Goal: Communication & Community: Answer question/provide support

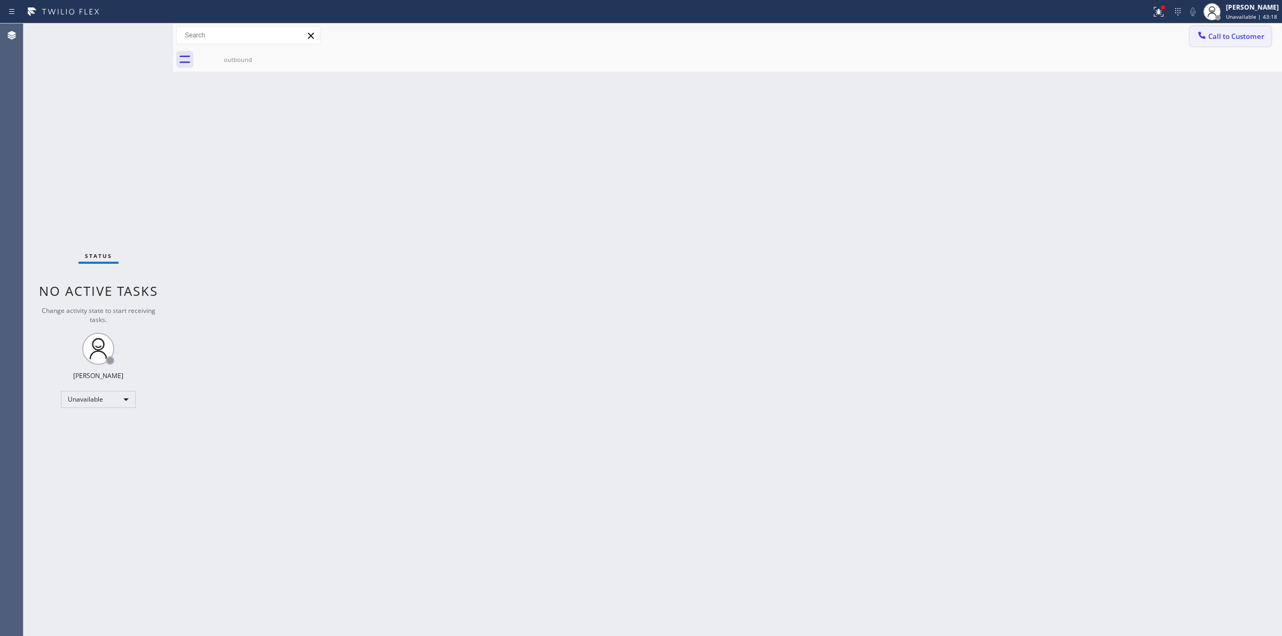
click at [823, 200] on div "Back to Dashboard Change Sender ID Customers Technicians Select a contact Outbo…" at bounding box center [727, 329] width 1109 height 612
click at [1229, 28] on button "Call to Customer" at bounding box center [1230, 36] width 82 height 20
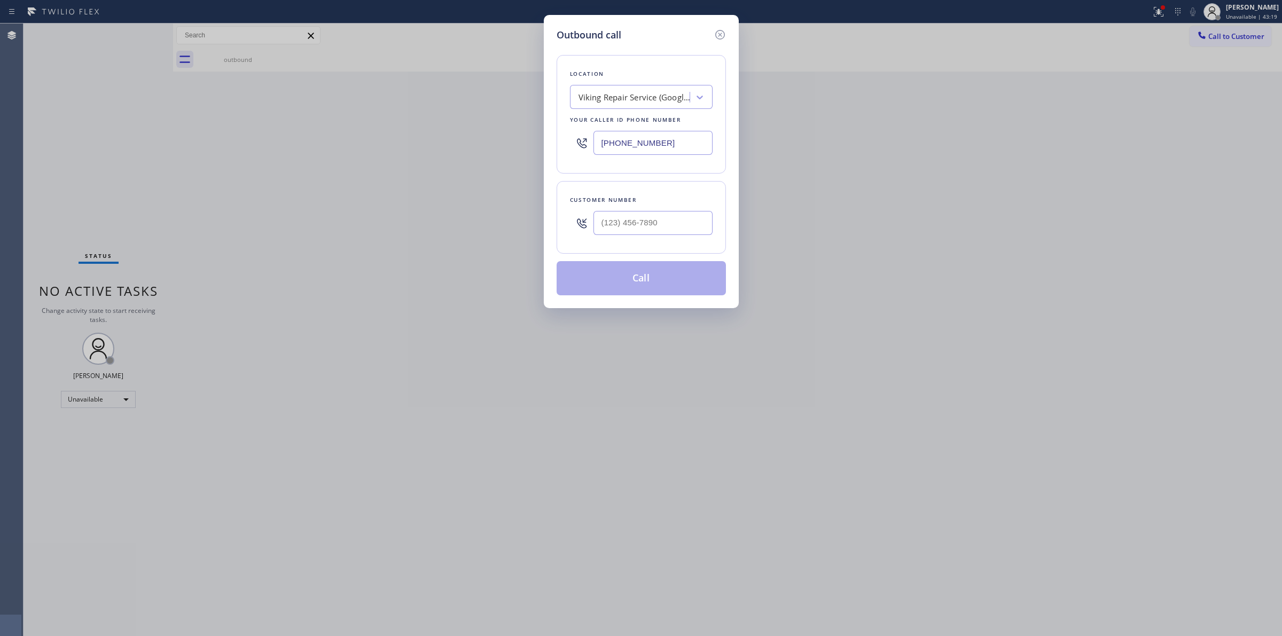
click at [643, 241] on div "Customer number" at bounding box center [640, 217] width 169 height 73
paste input "805) 233-7328"
click at [652, 219] on input "[PHONE_NUMBER]" at bounding box center [652, 223] width 119 height 24
type input "[PHONE_NUMBER]"
click at [638, 92] on div "Viking Repair Service (Google Ads, [GEOGRAPHIC_DATA])" at bounding box center [634, 97] width 112 height 12
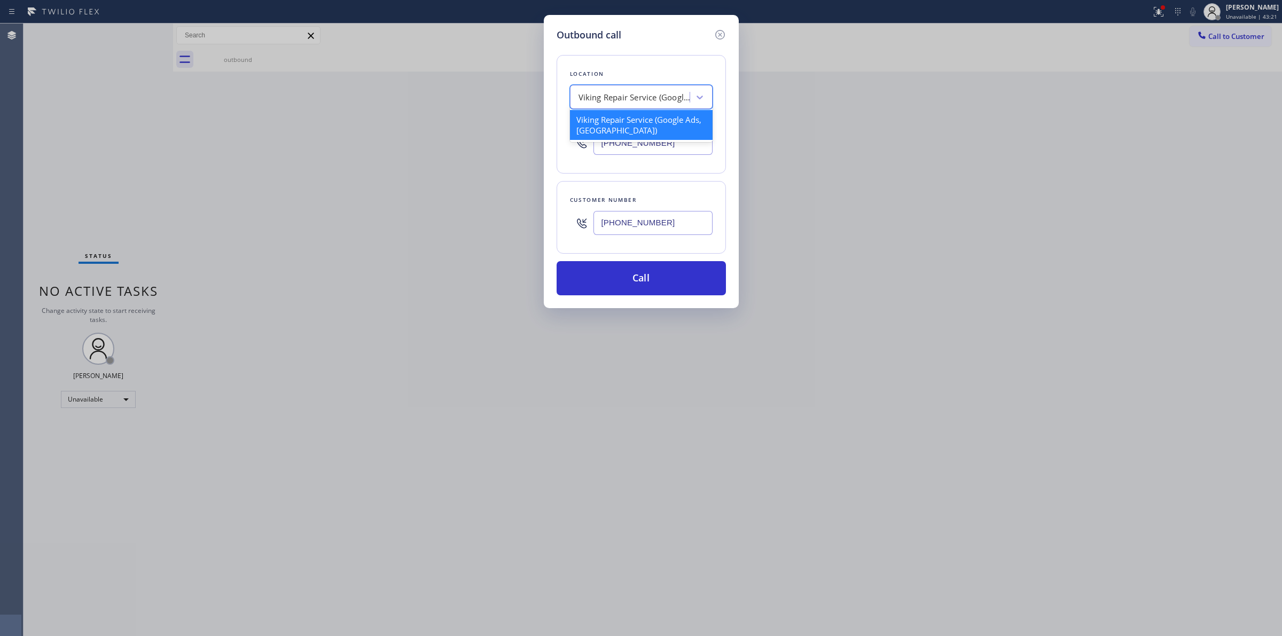
type input "J"
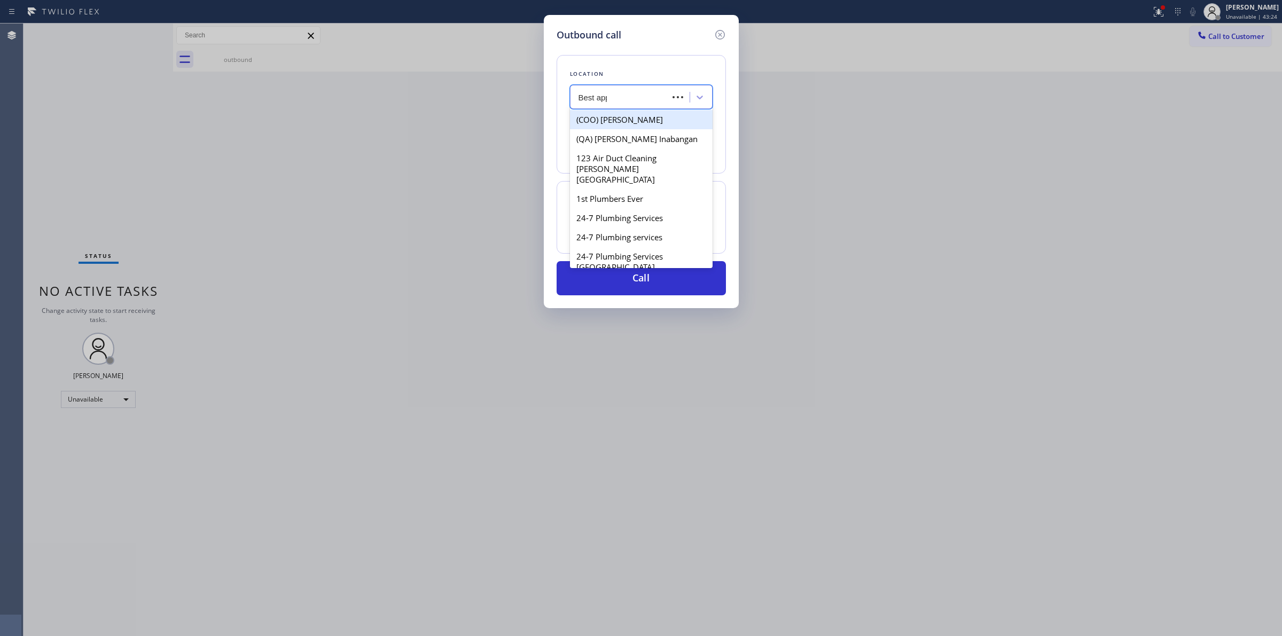
type input "Best appl"
click at [605, 124] on div "[PERSON_NAME]’s Best Appliance Service" at bounding box center [641, 125] width 143 height 30
type input "[PHONE_NUMBER]"
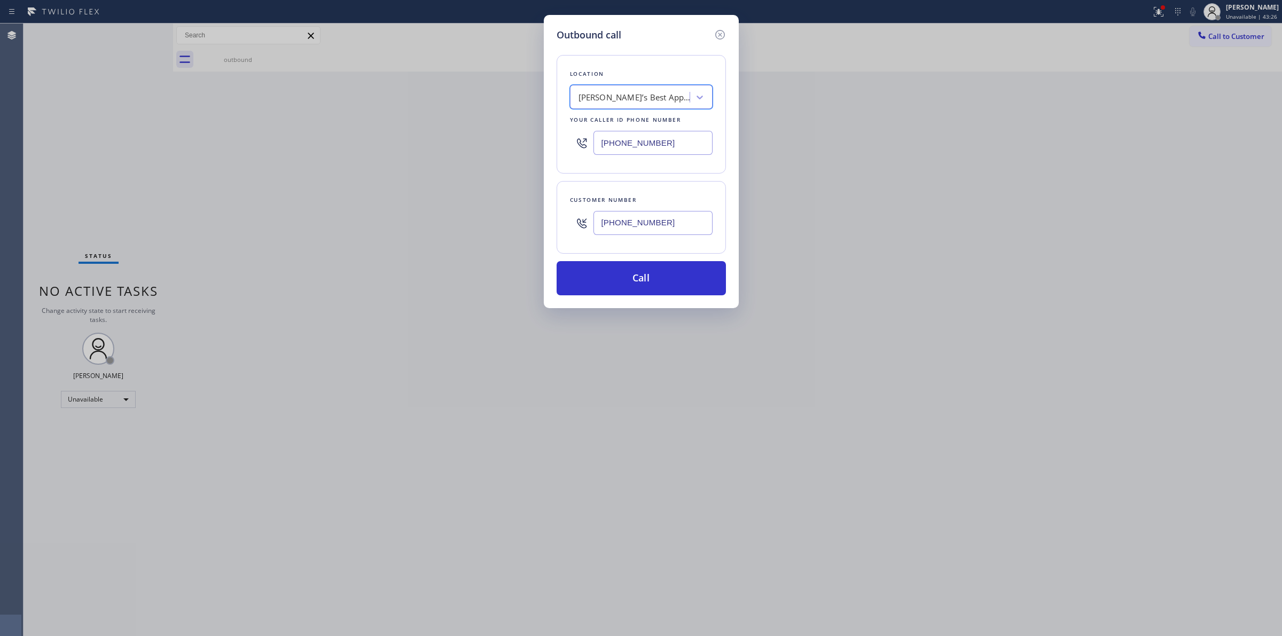
click at [622, 221] on input "[PHONE_NUMBER]" at bounding box center [652, 223] width 119 height 24
click at [609, 278] on button "Call" at bounding box center [640, 278] width 169 height 34
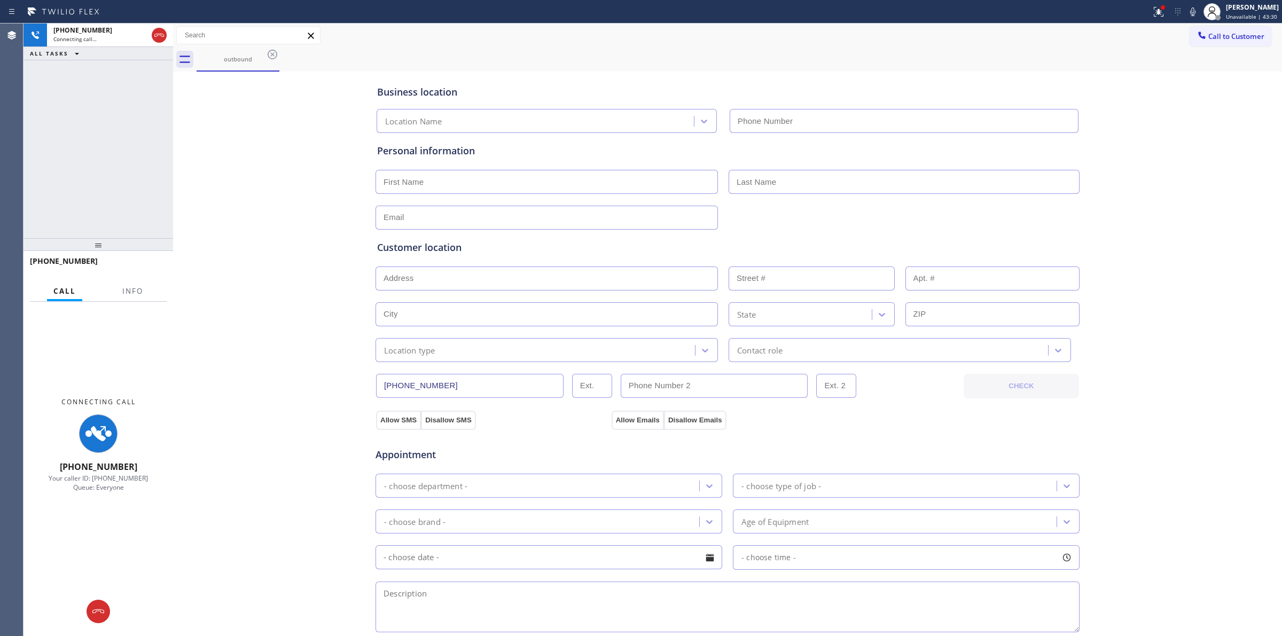
type input "[PHONE_NUMBER]"
click at [1192, 12] on icon at bounding box center [1192, 11] width 13 height 13
click at [110, 594] on div "Connecting Call [PHONE_NUMBER] Your caller ID: [PHONE_NUMBER] Queue: Everyone" at bounding box center [98, 469] width 150 height 334
click at [103, 606] on icon at bounding box center [98, 611] width 13 height 13
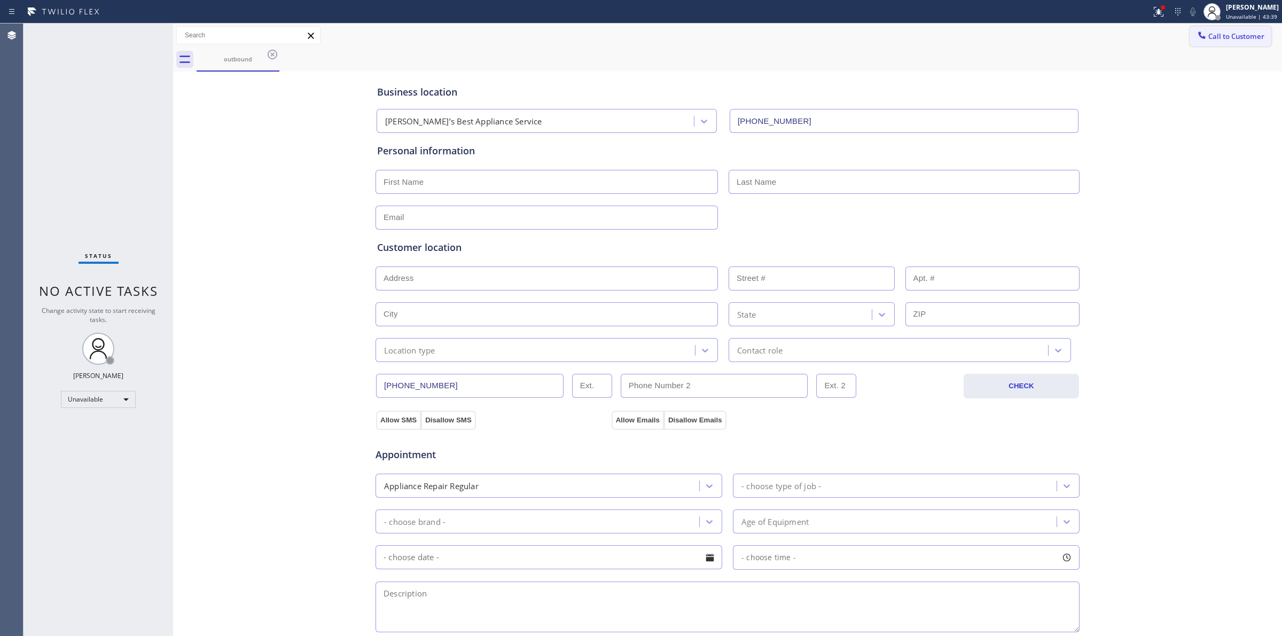
click at [1212, 36] on span "Call to Customer" at bounding box center [1236, 37] width 56 height 10
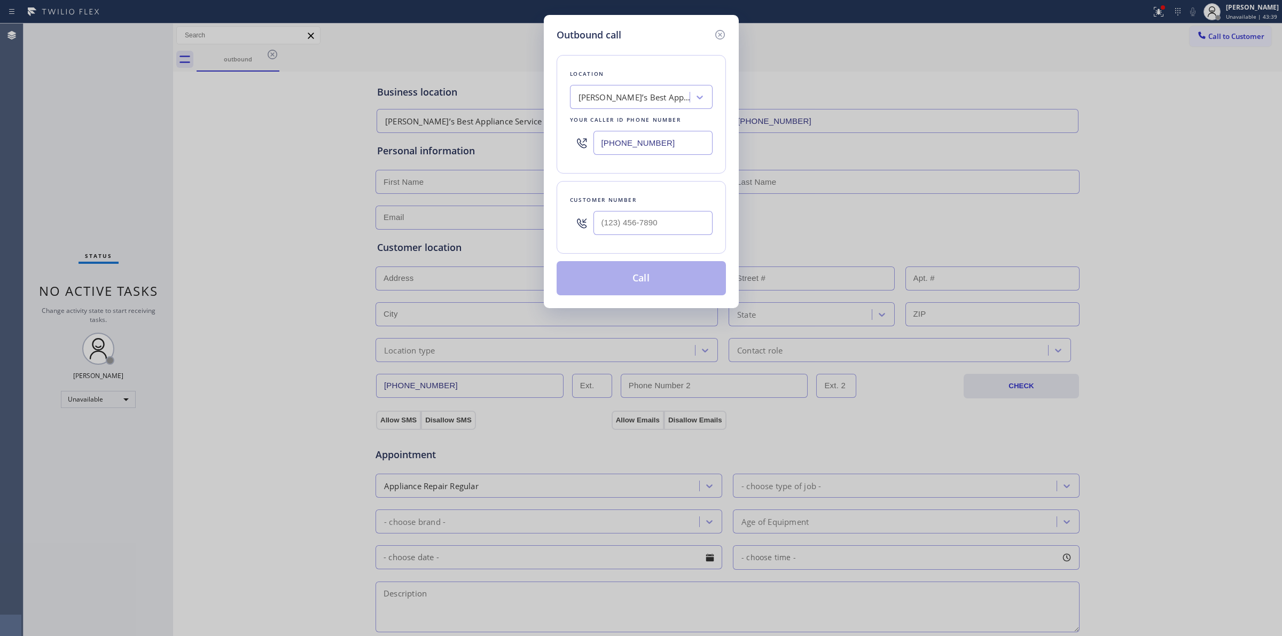
click at [614, 239] on div at bounding box center [652, 223] width 119 height 35
paste input "805) 233-7328"
click at [620, 233] on input "[PHONE_NUMBER]" at bounding box center [652, 223] width 119 height 24
type input "[PHONE_NUMBER]"
click at [632, 261] on div "Location [PERSON_NAME]’s Best Appliance Service Your caller id phone number [PH…" at bounding box center [640, 168] width 169 height 253
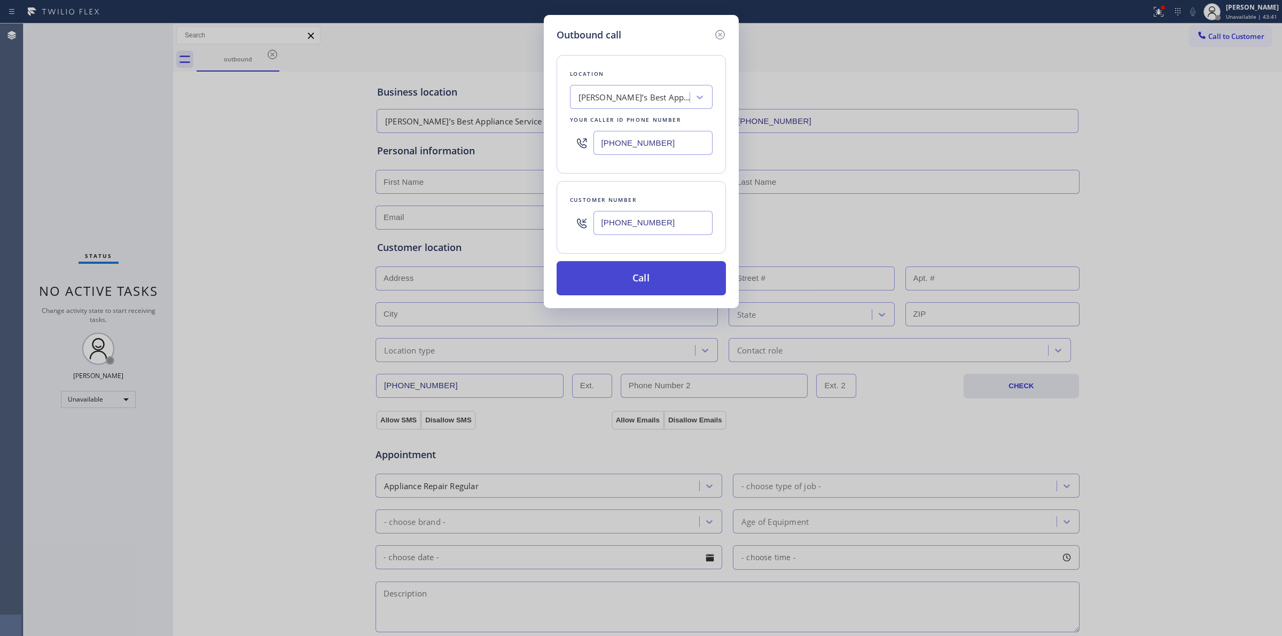
click at [639, 267] on button "Call" at bounding box center [640, 278] width 169 height 34
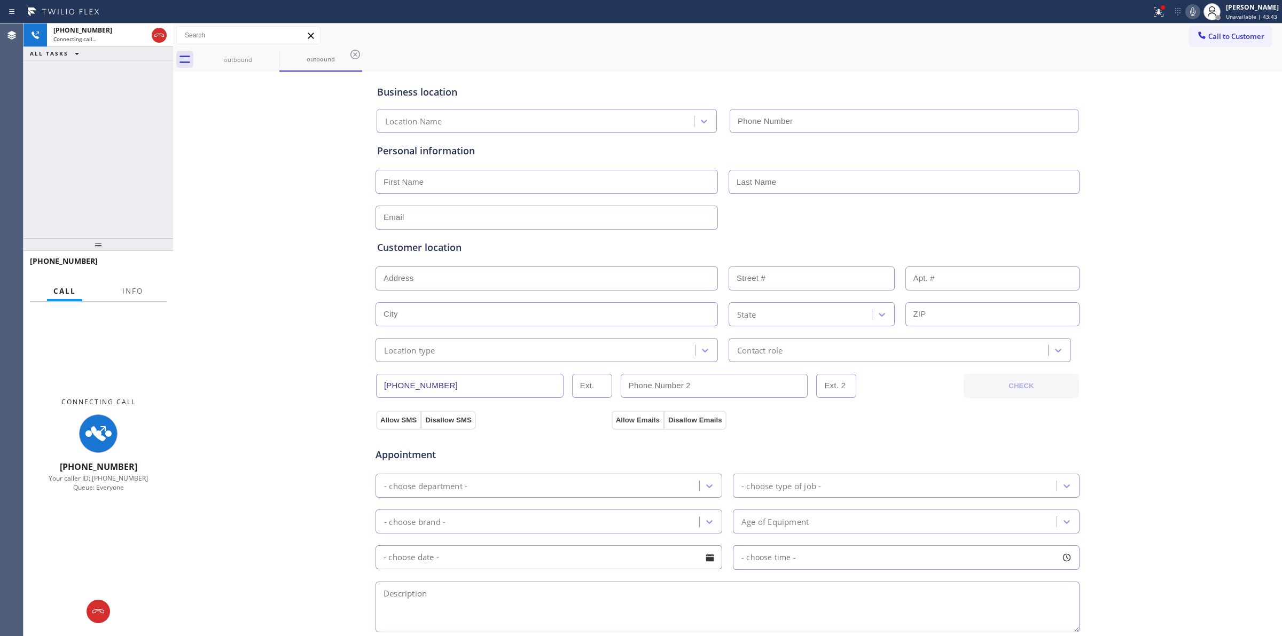
type input "[PHONE_NUMBER]"
drag, startPoint x: 101, startPoint y: 33, endPoint x: 208, endPoint y: 65, distance: 111.3
click at [107, 33] on div "[PHONE_NUMBER]" at bounding box center [100, 30] width 94 height 9
drag, startPoint x: 251, startPoint y: 62, endPoint x: 267, endPoint y: 57, distance: 16.9
click at [255, 62] on div "outbound" at bounding box center [238, 60] width 81 height 8
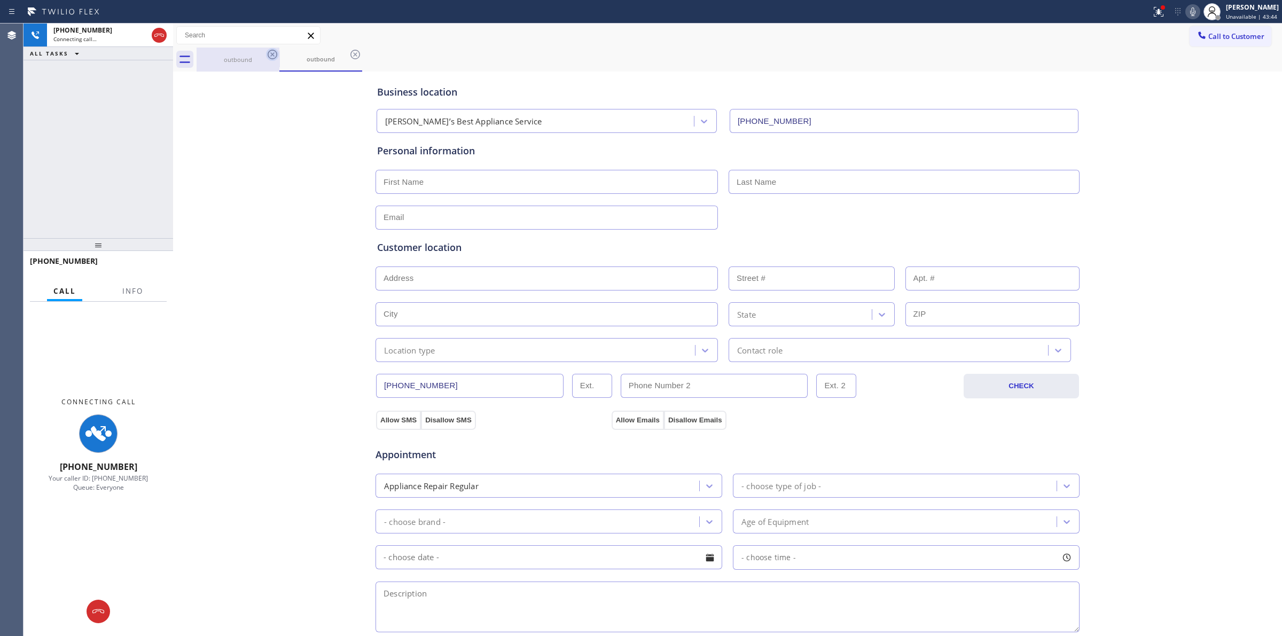
click at [267, 57] on icon at bounding box center [272, 54] width 13 height 13
click at [268, 57] on icon at bounding box center [272, 54] width 13 height 13
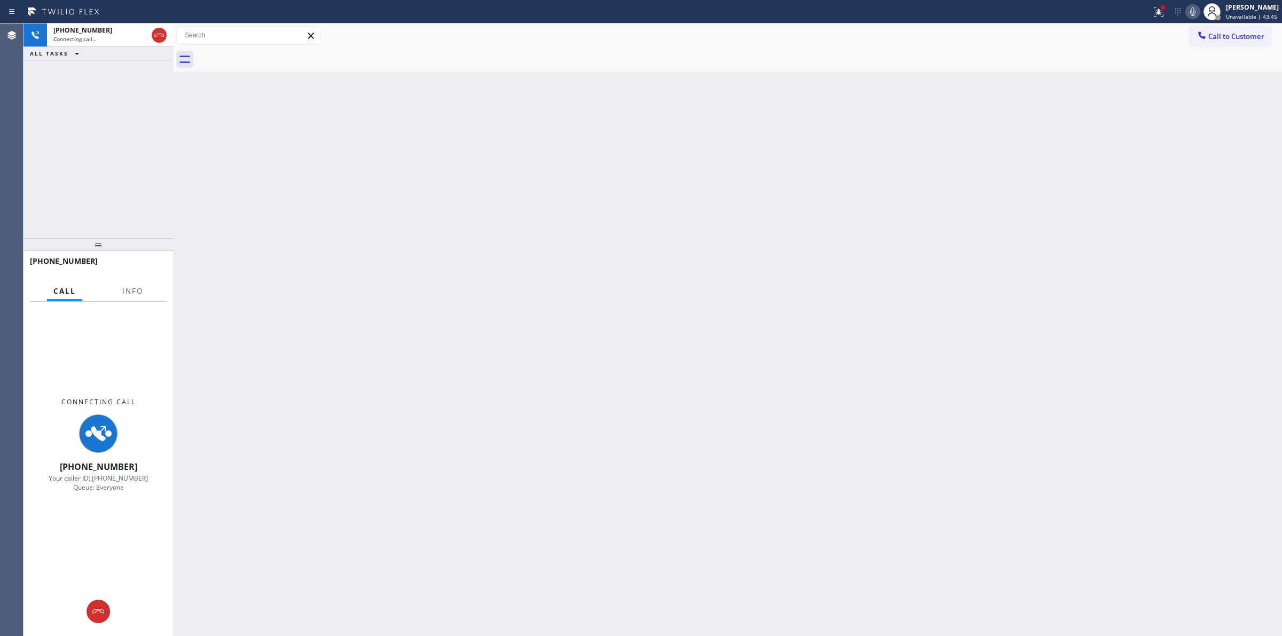
click at [268, 57] on div at bounding box center [739, 60] width 1085 height 24
click at [103, 30] on div "[PHONE_NUMBER]" at bounding box center [100, 30] width 94 height 9
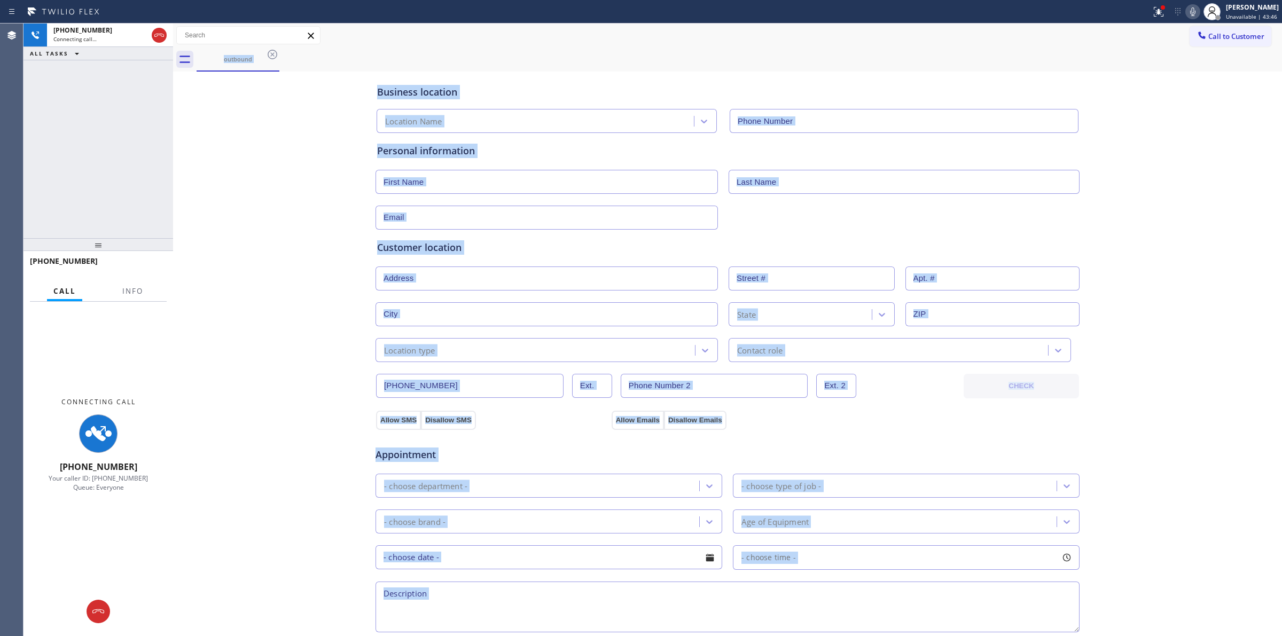
type input "[PHONE_NUMBER]"
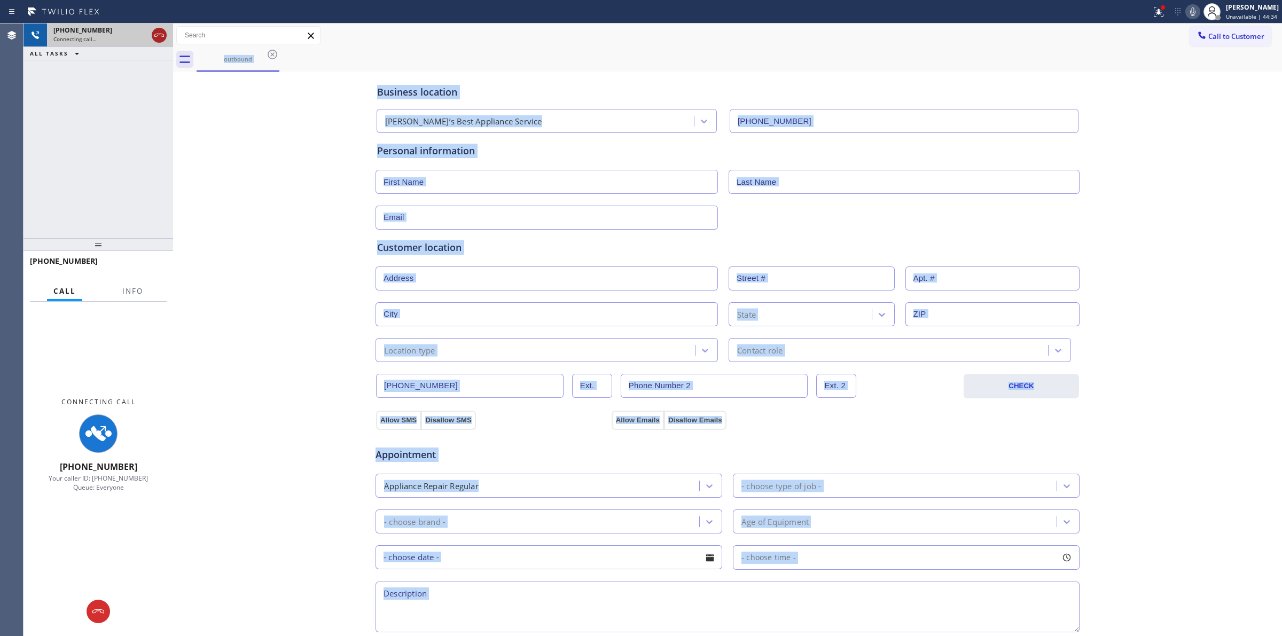
click at [161, 40] on icon at bounding box center [159, 35] width 13 height 13
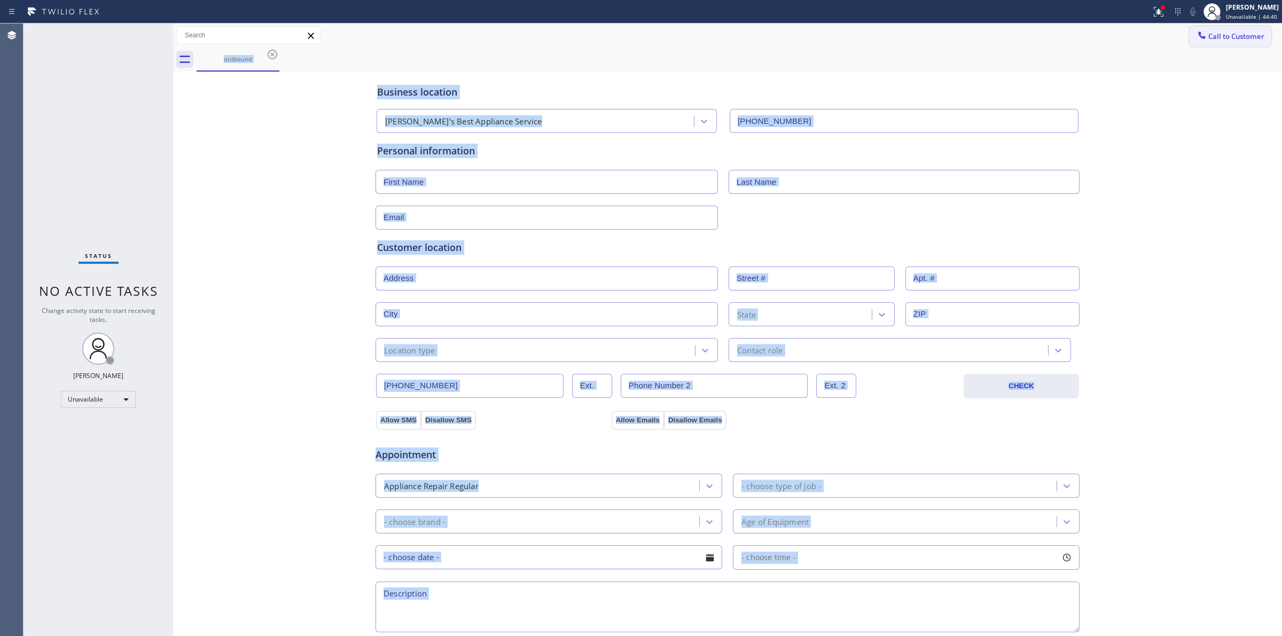
click at [1215, 35] on span "Call to Customer" at bounding box center [1236, 37] width 56 height 10
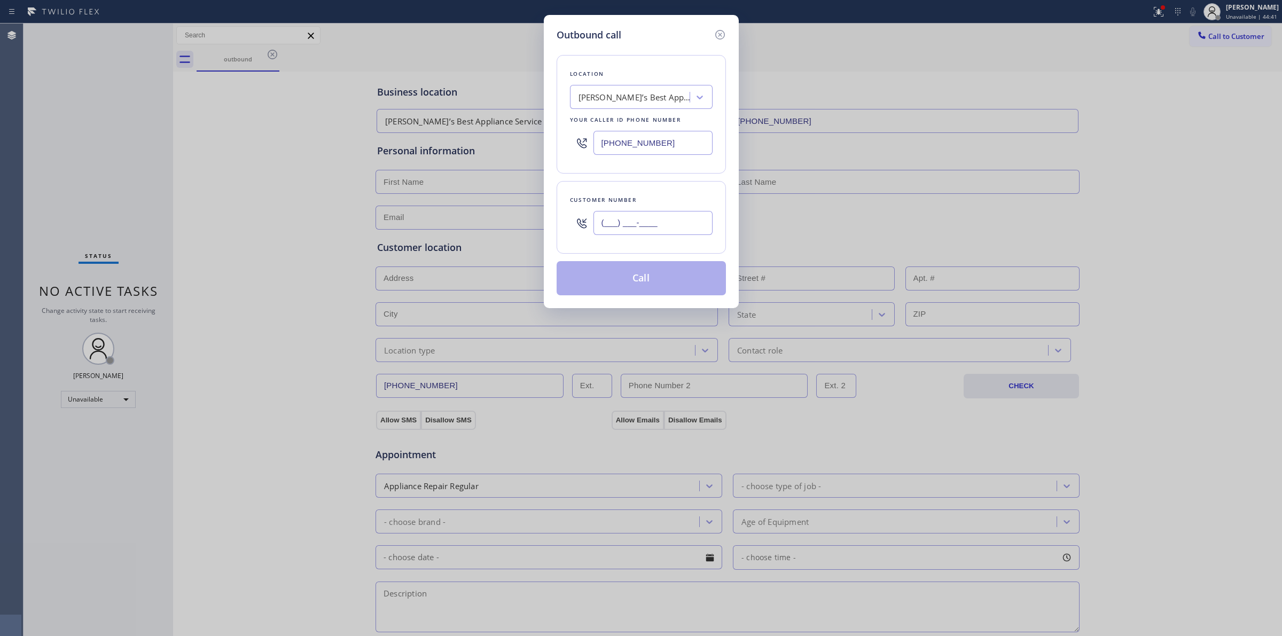
paste input "564) 201-6330"
click at [630, 220] on input "(___) ___-____" at bounding box center [652, 223] width 119 height 24
type input "[PHONE_NUMBER]"
click at [640, 120] on div "Your caller id phone number" at bounding box center [641, 119] width 143 height 11
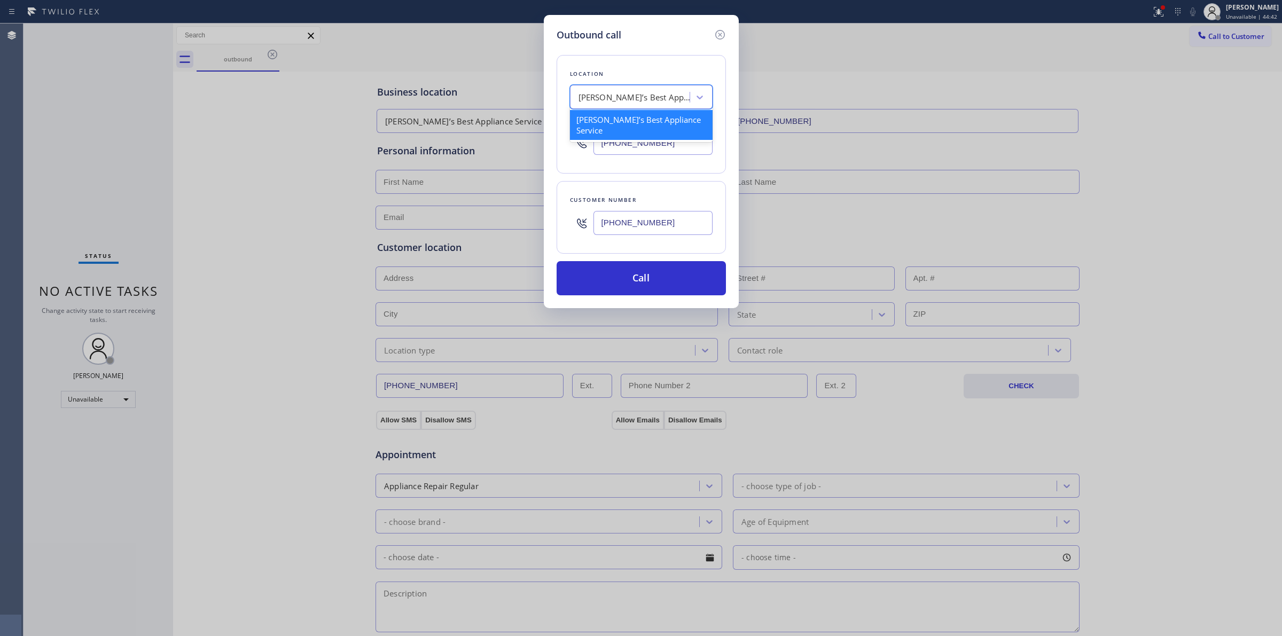
click at [645, 105] on div "[PERSON_NAME]’s Best Appliance Service" at bounding box center [631, 97] width 116 height 19
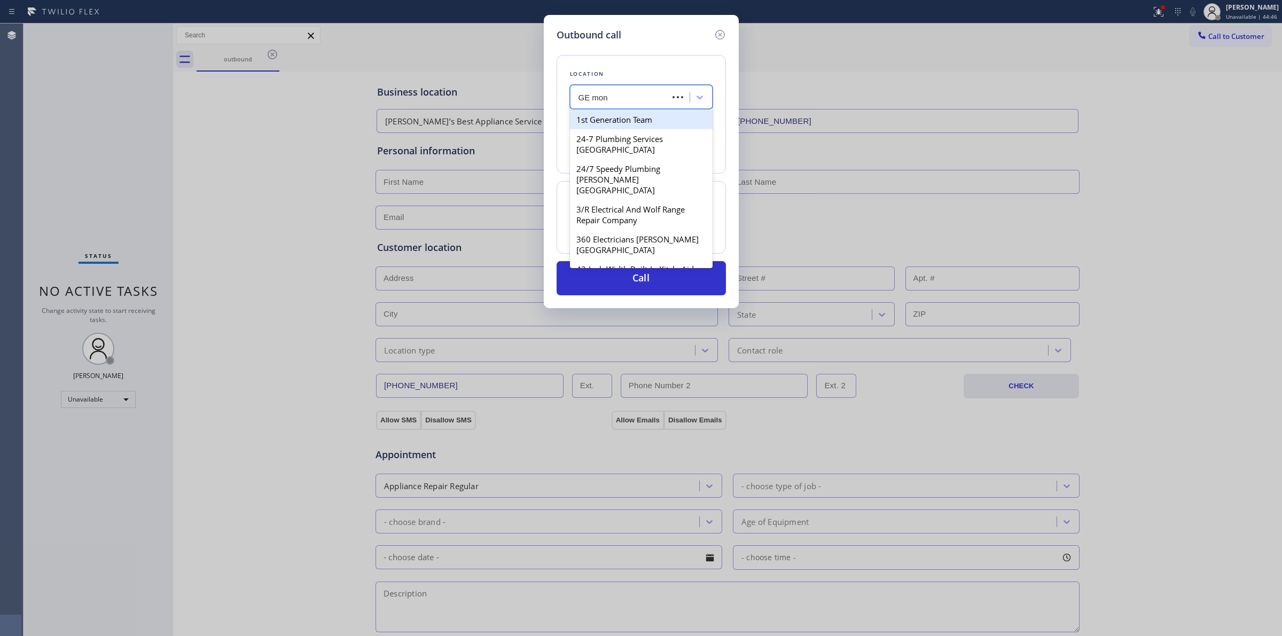
type input "GE mono"
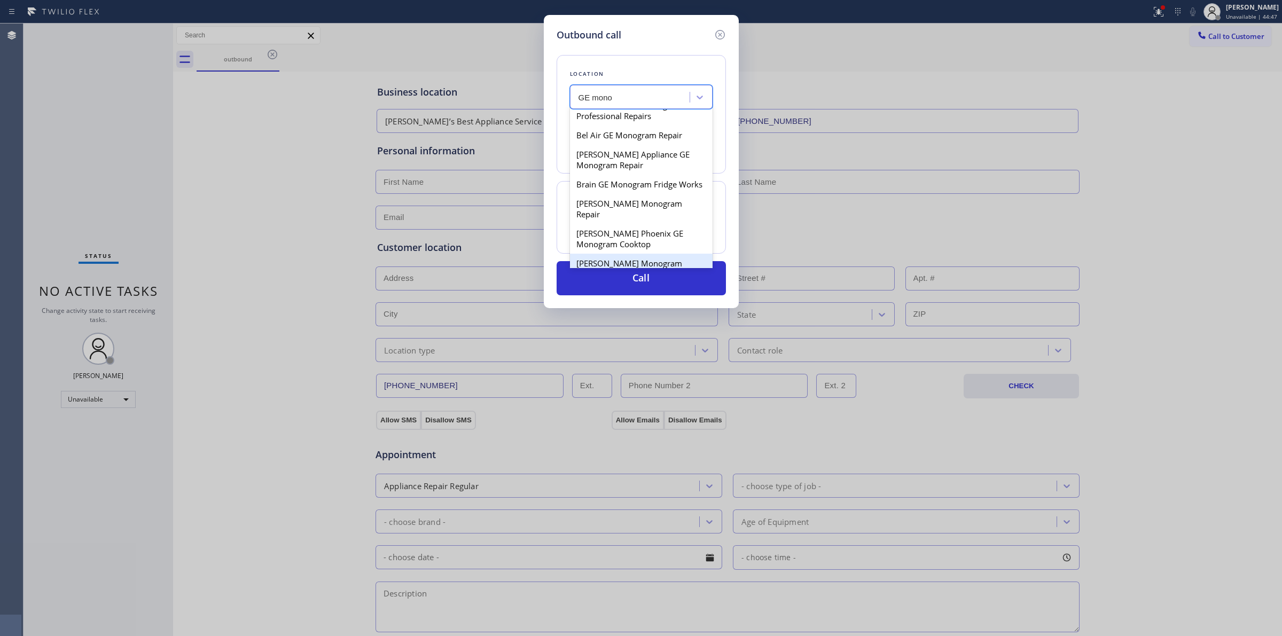
scroll to position [200, 0]
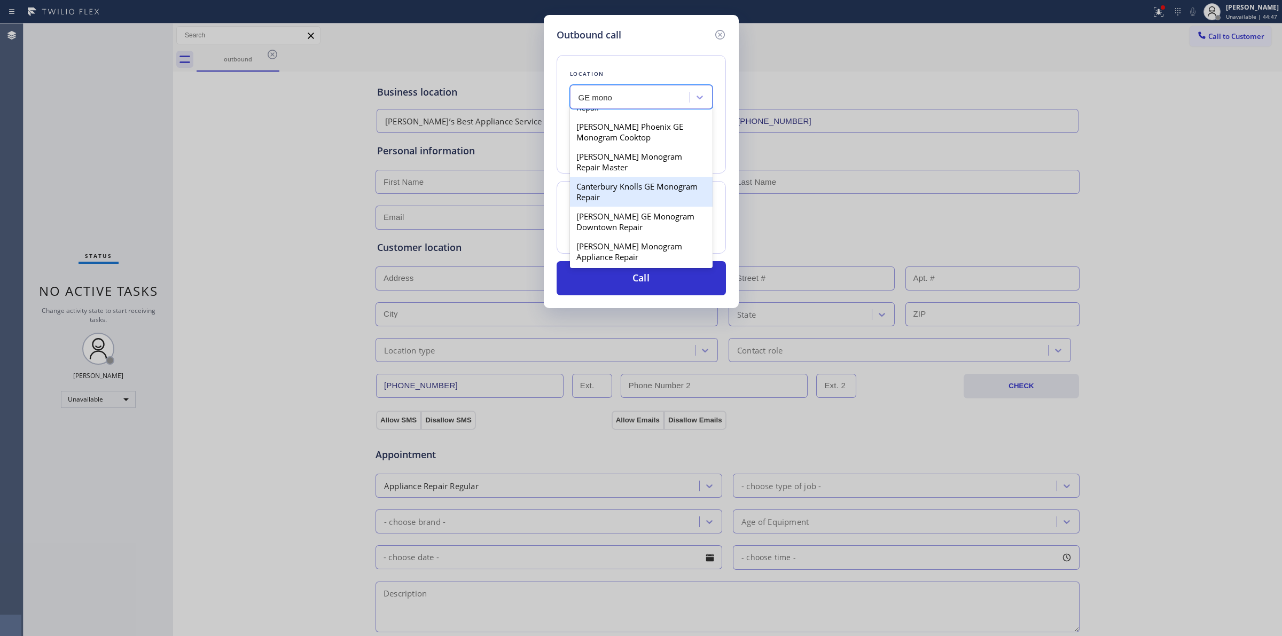
click at [619, 207] on div "Canterbury Knolls GE Monogram Repair" at bounding box center [641, 192] width 143 height 30
type input "[PHONE_NUMBER]"
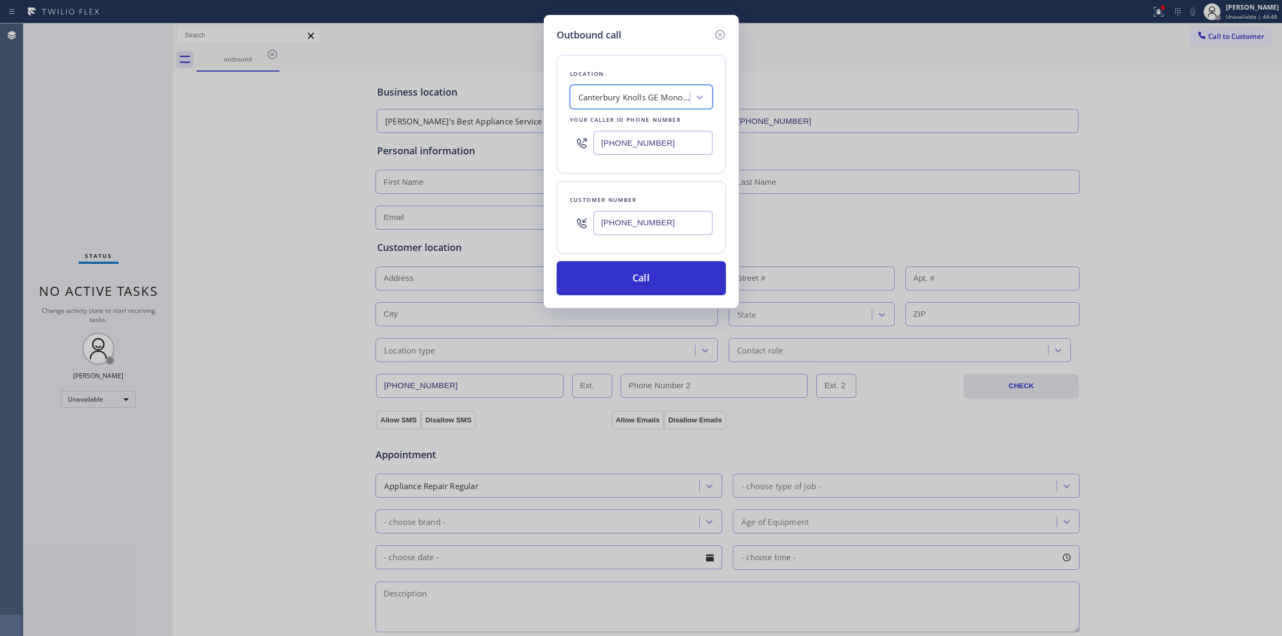
click at [637, 216] on input "[PHONE_NUMBER]" at bounding box center [652, 223] width 119 height 24
click at [633, 280] on button "Call" at bounding box center [640, 278] width 169 height 34
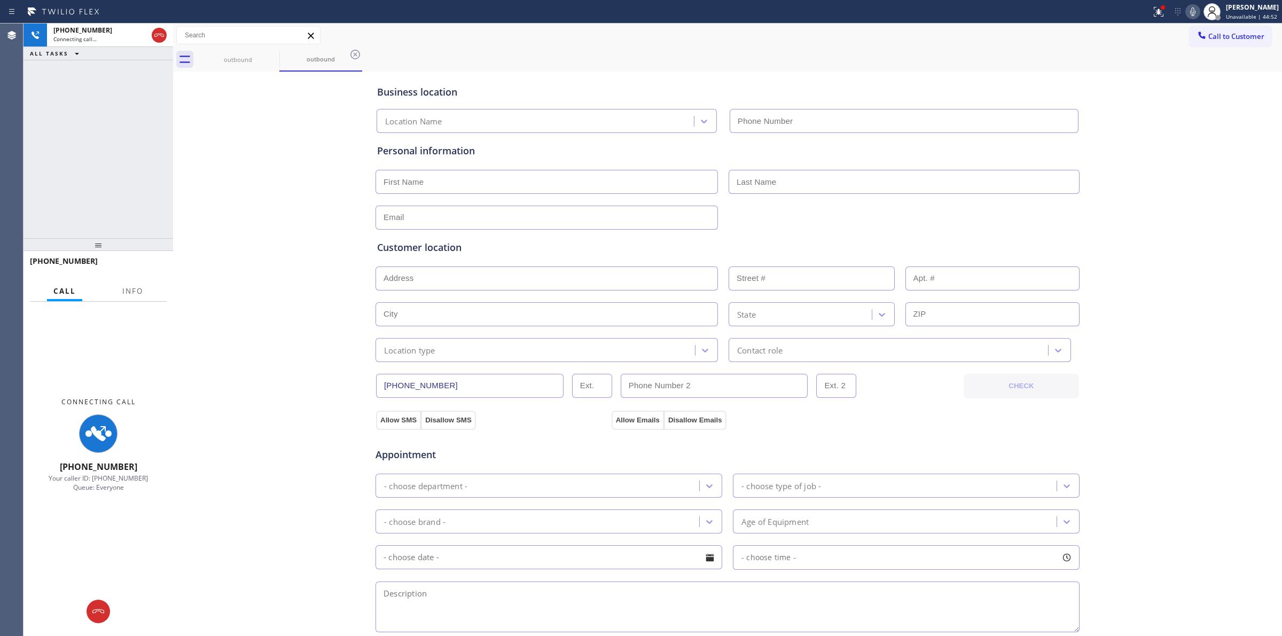
type input "[PHONE_NUMBER]"
drag, startPoint x: 248, startPoint y: 55, endPoint x: 273, endPoint y: 57, distance: 24.7
click at [253, 56] on div "outbound" at bounding box center [238, 60] width 81 height 8
click at [273, 57] on icon at bounding box center [272, 54] width 13 height 13
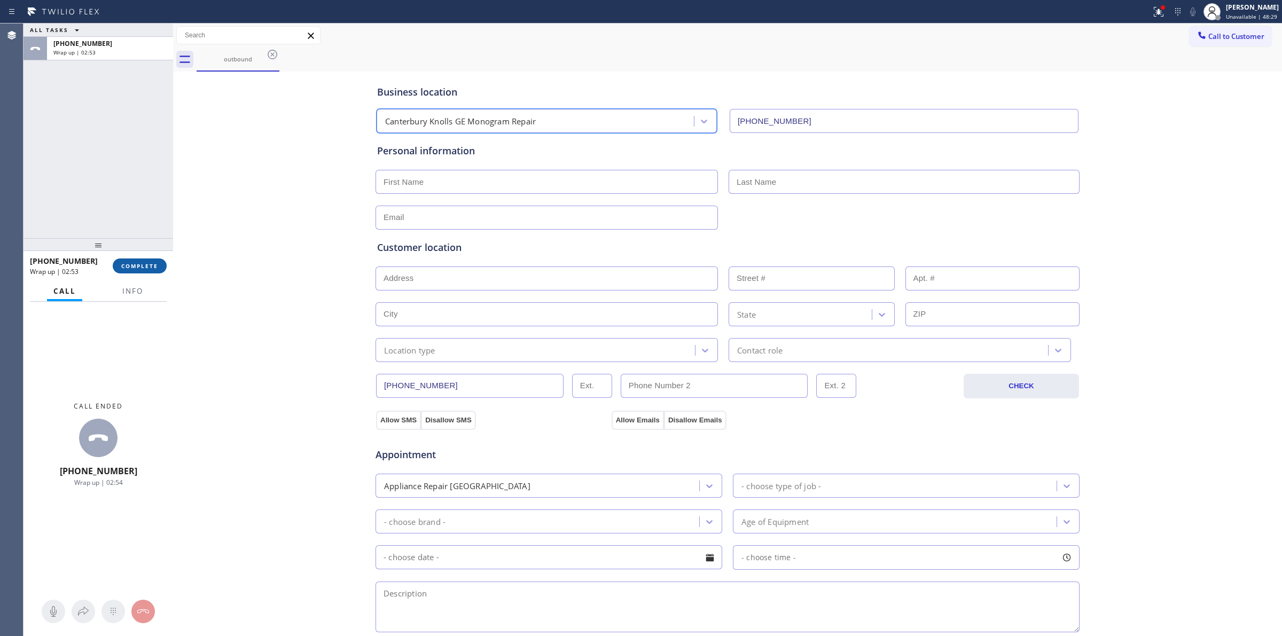
click at [156, 271] on button "COMPLETE" at bounding box center [140, 265] width 54 height 15
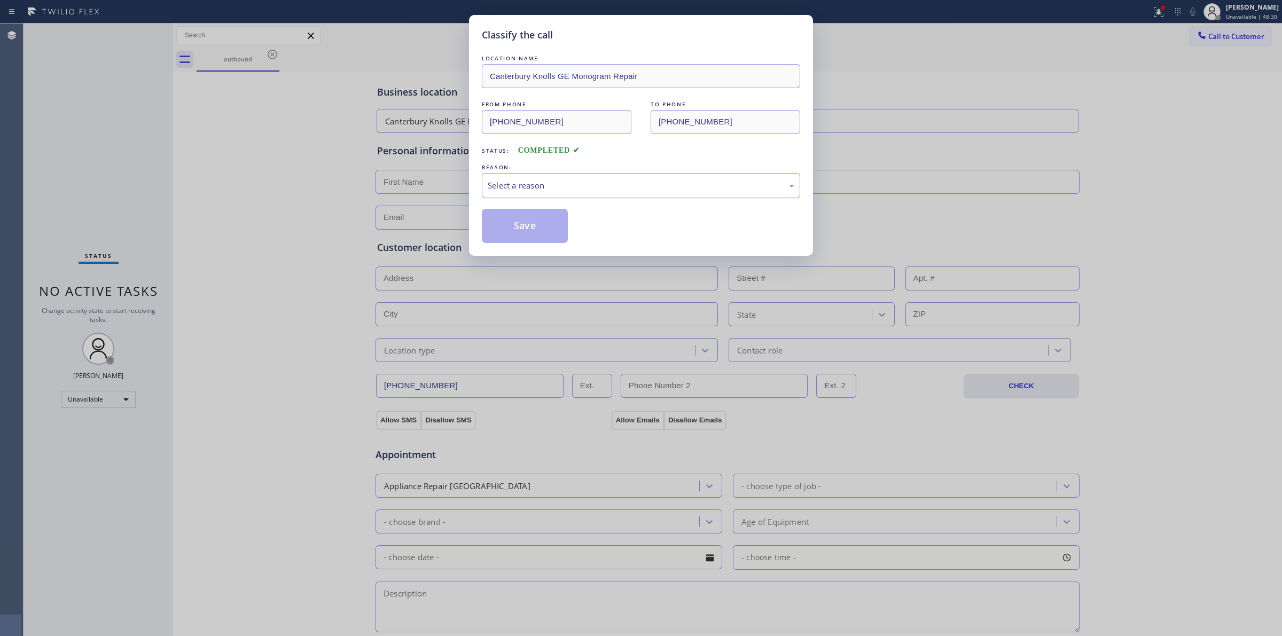
click at [632, 188] on div "Select a reason" at bounding box center [641, 185] width 307 height 12
click at [529, 224] on button "Save" at bounding box center [525, 226] width 86 height 34
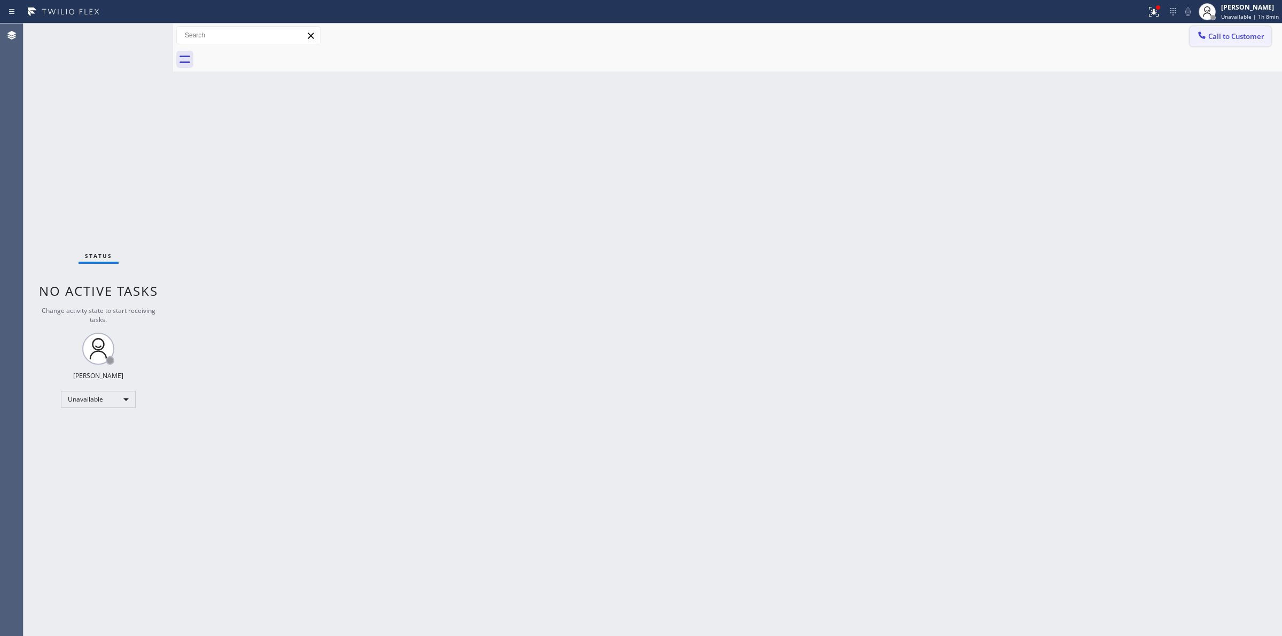
drag, startPoint x: 1248, startPoint y: 28, endPoint x: 1122, endPoint y: 54, distance: 128.6
click at [1245, 29] on button "Call to Customer" at bounding box center [1230, 36] width 82 height 20
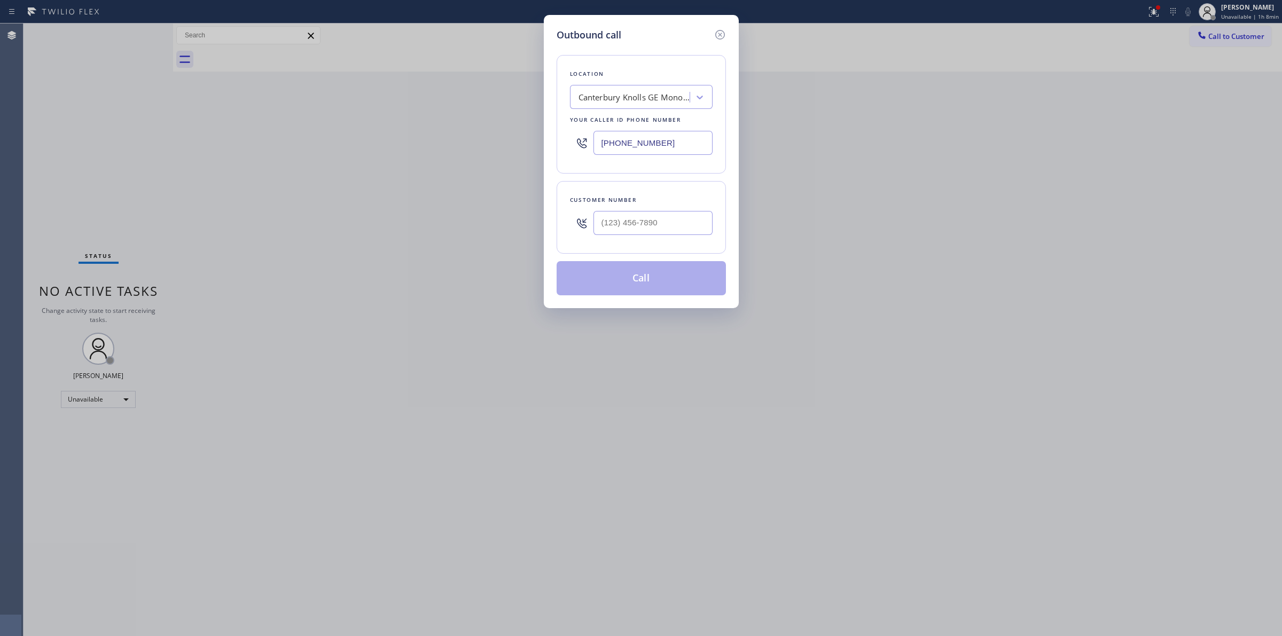
drag, startPoint x: 668, startPoint y: 140, endPoint x: 499, endPoint y: 146, distance: 168.8
click at [507, 146] on div "Outbound call Location [GEOGRAPHIC_DATA] Knolls GE Monogram Repair Your caller …" at bounding box center [641, 318] width 1282 height 636
paste input "669) 201-853"
type input "[PHONE_NUMBER]"
click at [652, 99] on div "4B2.Paid Viking Repair Service" at bounding box center [634, 97] width 112 height 12
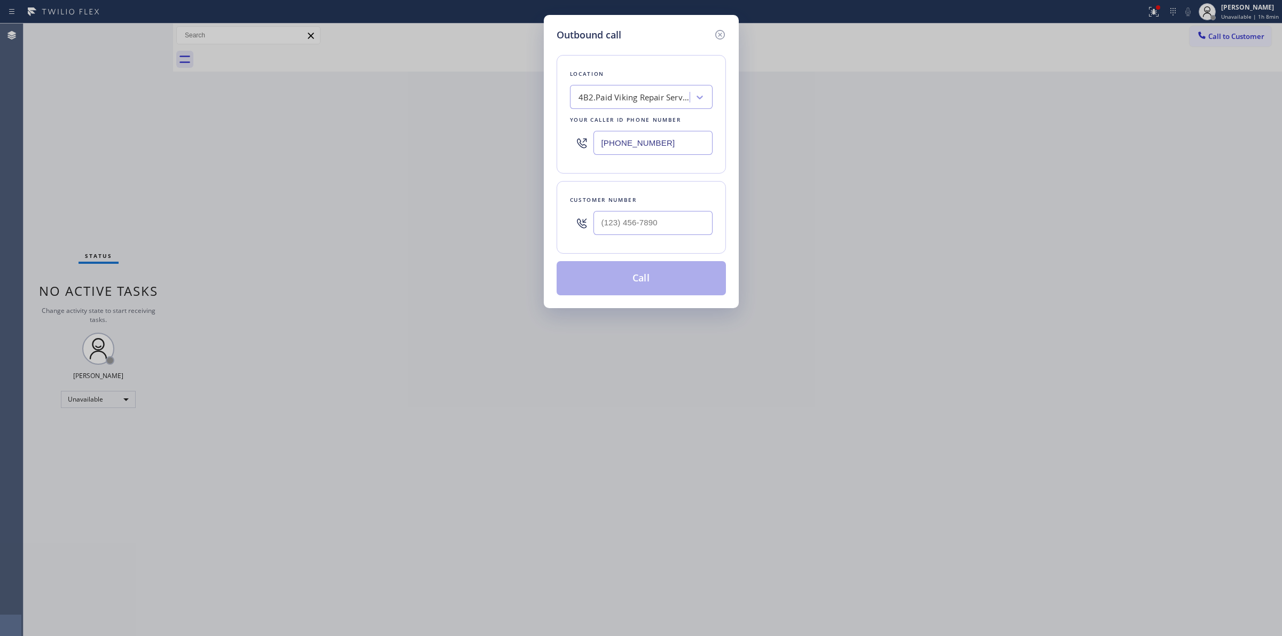
click at [674, 171] on div "Location 4B2.Paid Viking Repair Service Your caller id phone number [PHONE_NUMB…" at bounding box center [640, 114] width 169 height 119
click at [337, 620] on div "Outbound call Location 4B2.Paid Viking Repair Service Your caller id phone numb…" at bounding box center [641, 318] width 1282 height 636
click at [676, 214] on input "(___) ___-____" at bounding box center [652, 223] width 119 height 24
paste input "408) 818-0933"
type input "[PHONE_NUMBER]"
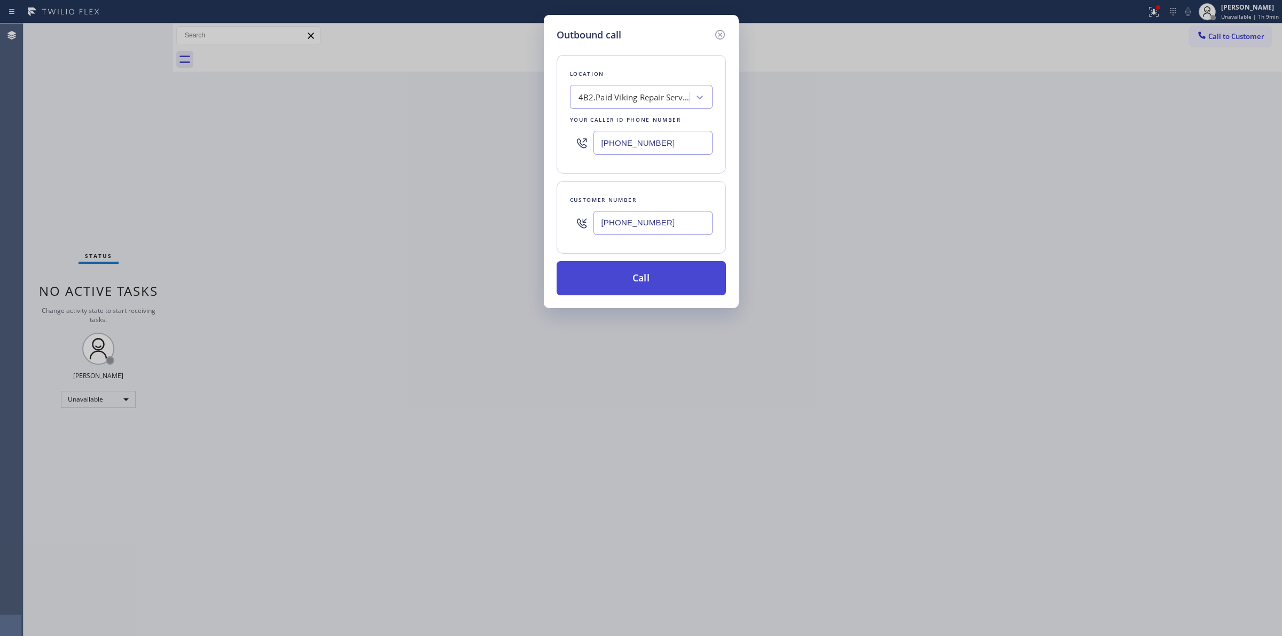
click at [631, 277] on button "Call" at bounding box center [640, 278] width 169 height 34
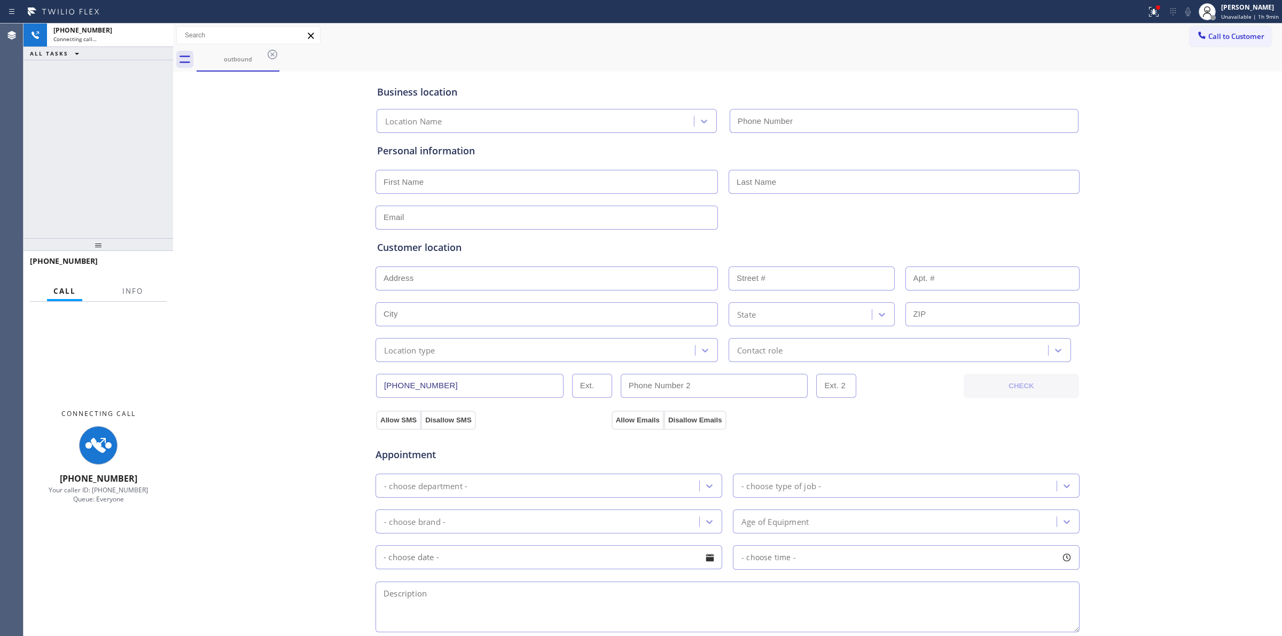
type input "[PHONE_NUMBER]"
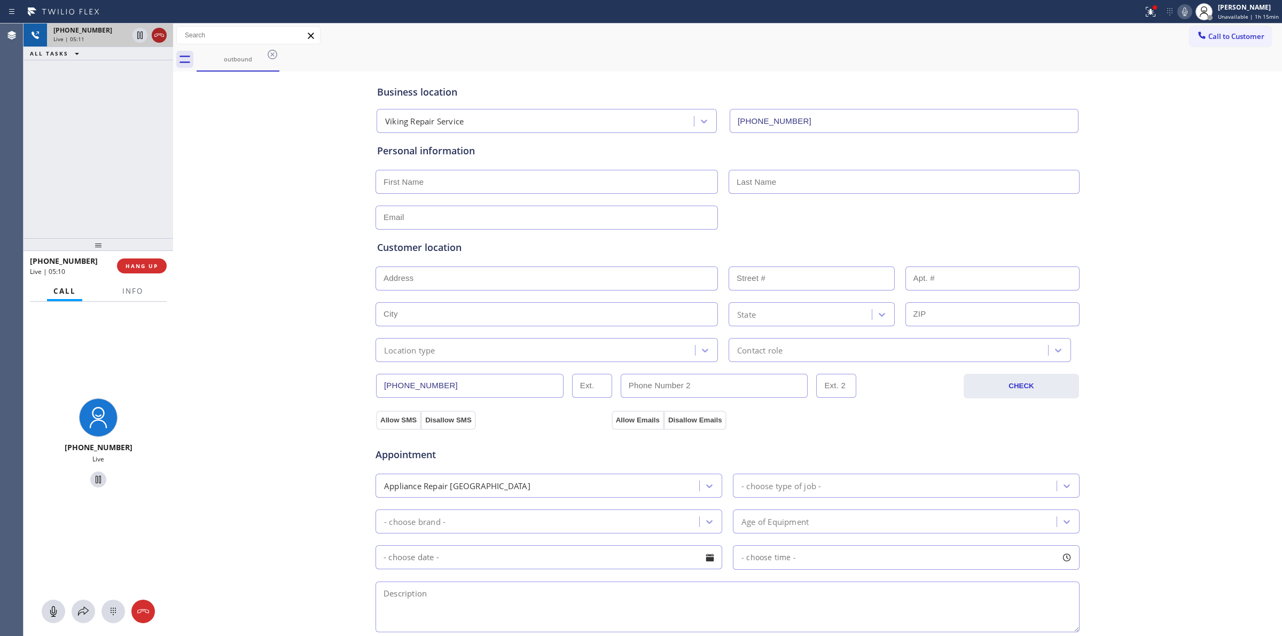
click at [159, 41] on icon at bounding box center [159, 35] width 13 height 13
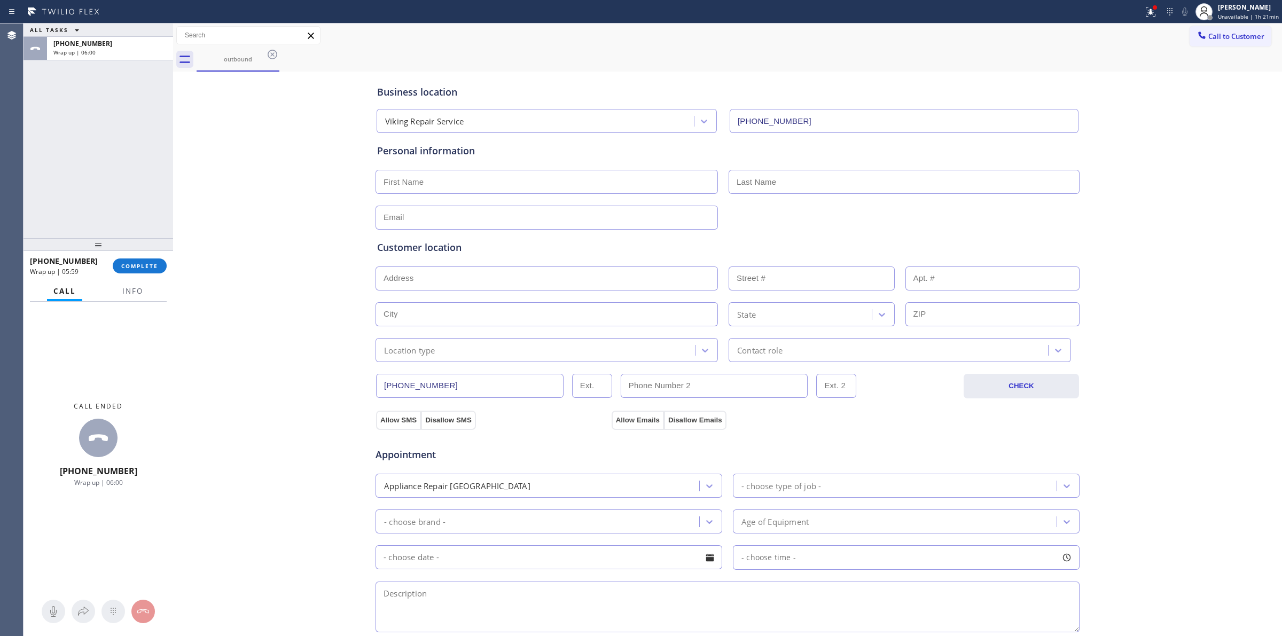
click at [164, 276] on div "[PHONE_NUMBER] Wrap up | 05:59 COMPLETE" at bounding box center [98, 266] width 137 height 28
click at [161, 270] on button "COMPLETE" at bounding box center [140, 265] width 54 height 15
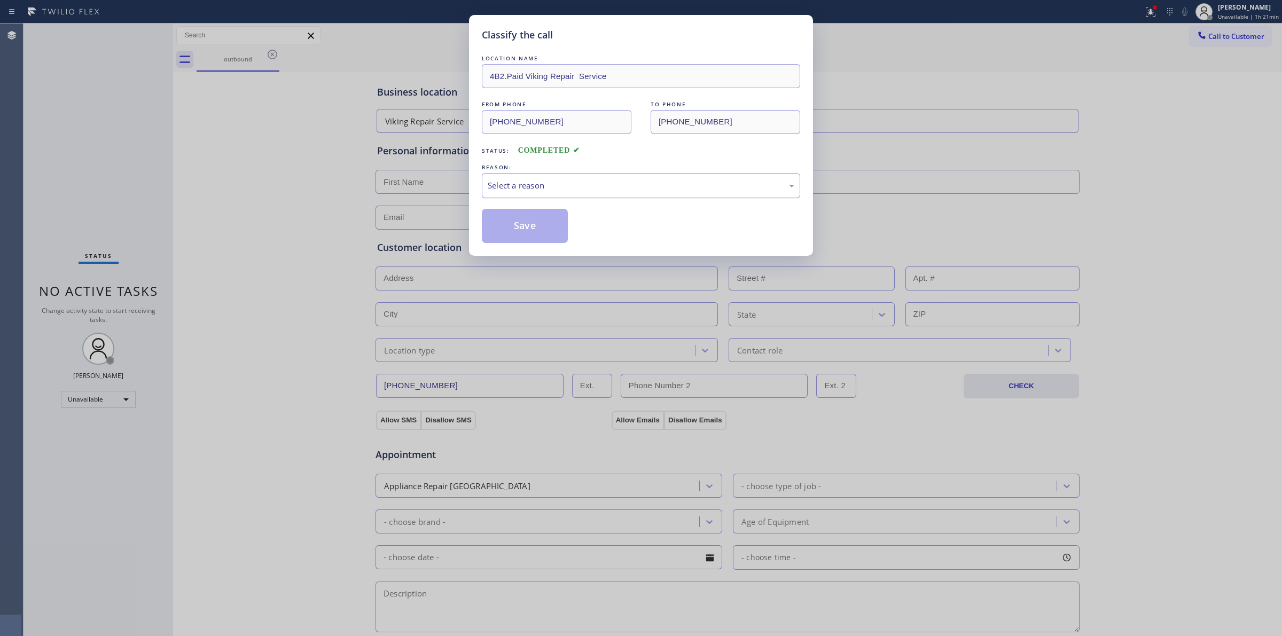
click at [610, 174] on div "Select a reason" at bounding box center [641, 185] width 318 height 25
click at [535, 246] on div "Classify the call LOCATION NAME 4B2.Paid Viking Repair Service FROM PHONE [PHON…" at bounding box center [641, 135] width 344 height 241
click at [570, 215] on div "Save" at bounding box center [641, 226] width 318 height 34
click at [553, 224] on button "Save" at bounding box center [525, 226] width 86 height 34
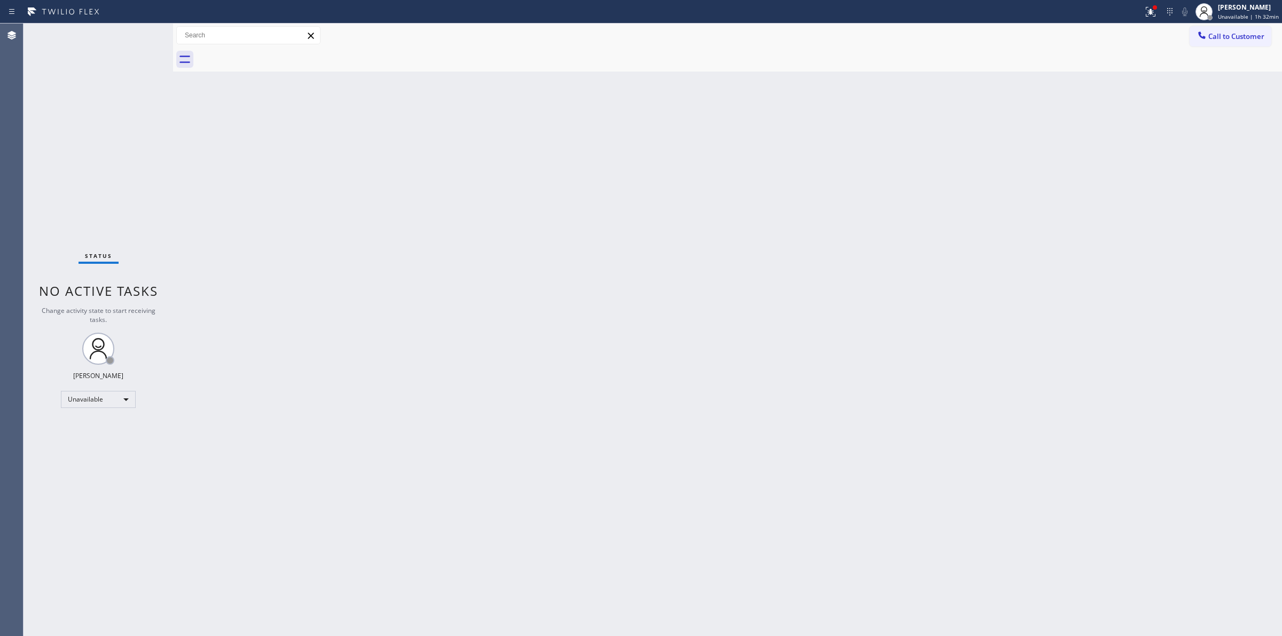
drag, startPoint x: 769, startPoint y: 291, endPoint x: 1155, endPoint y: 71, distance: 443.9
click at [769, 290] on div "Back to Dashboard Change Sender ID Customers Technicians Select a contact Outbo…" at bounding box center [727, 329] width 1109 height 612
click at [1237, 35] on span "Call to Customer" at bounding box center [1236, 37] width 56 height 10
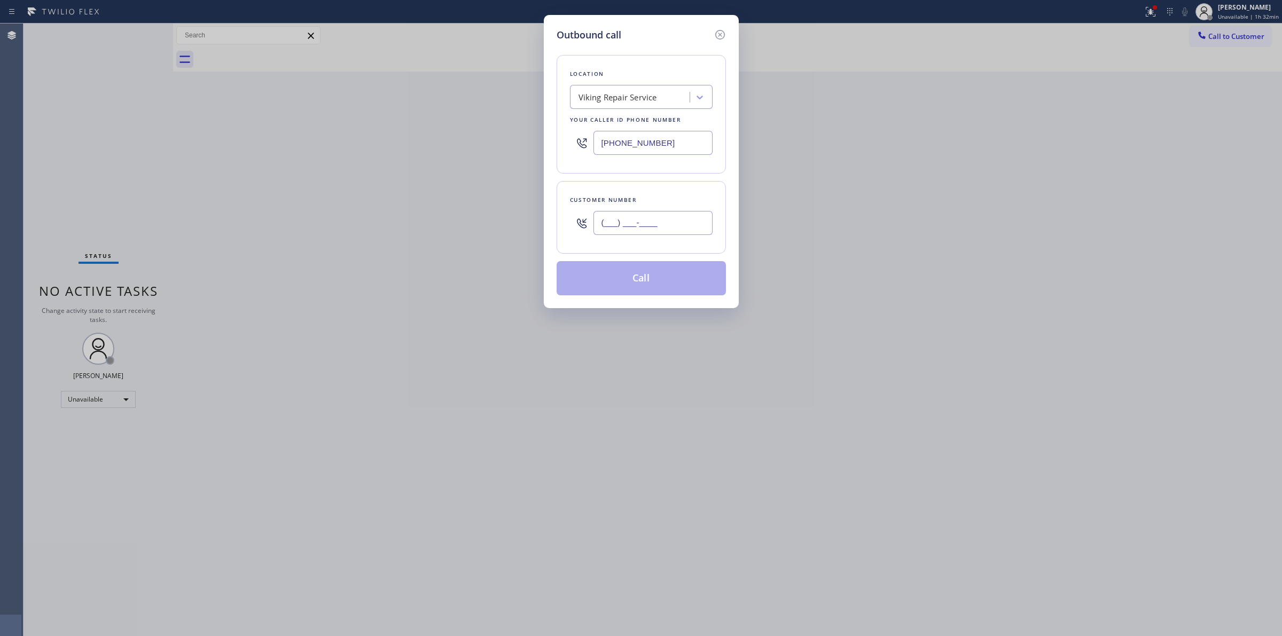
click at [660, 230] on input "(___) ___-____" at bounding box center [652, 223] width 119 height 24
paste input "805) 593-3907"
type input "[PHONE_NUMBER]"
click at [635, 277] on button "Call" at bounding box center [640, 278] width 169 height 34
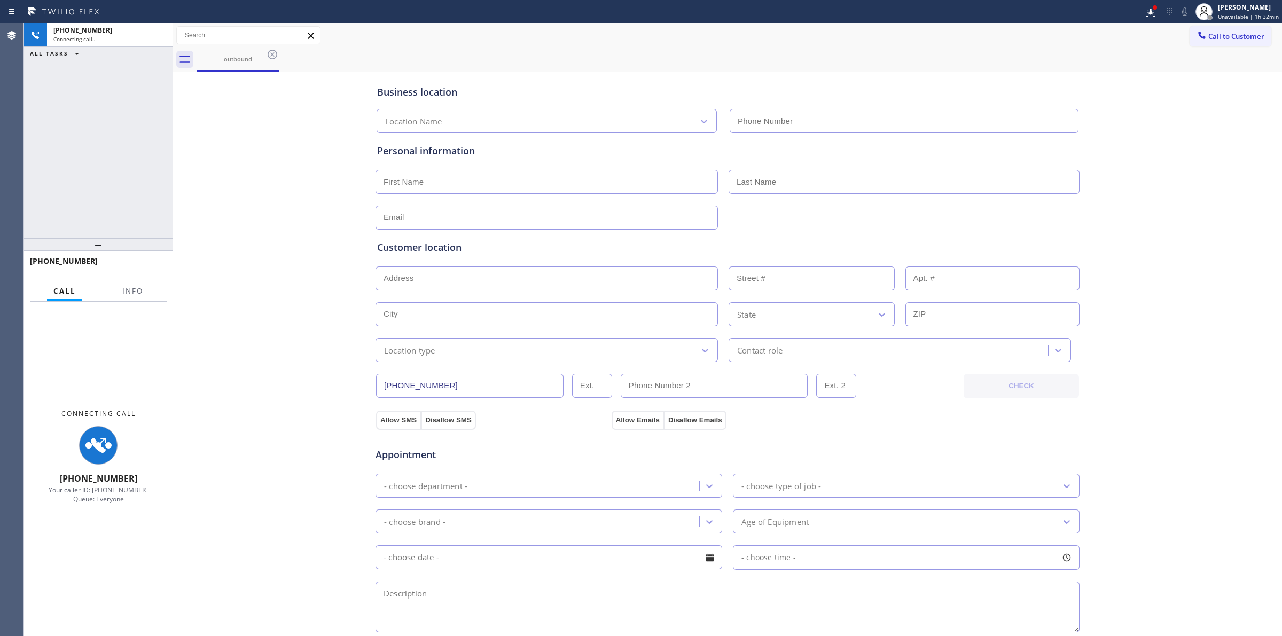
type input "[PHONE_NUMBER]"
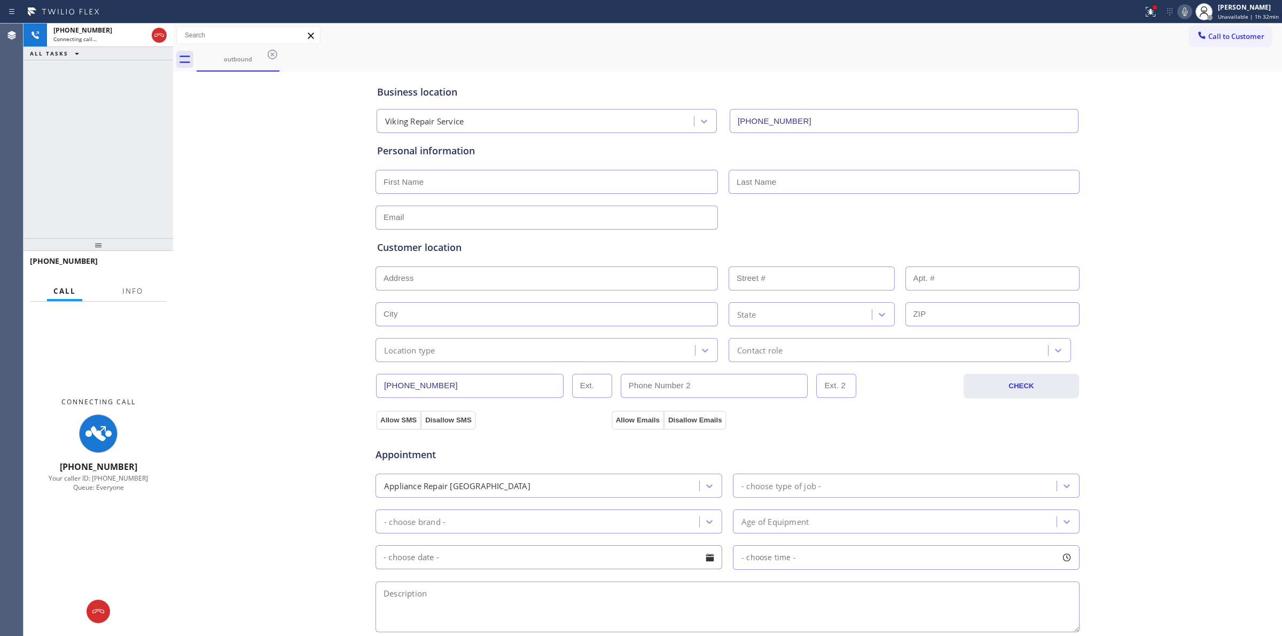
drag, startPoint x: 717, startPoint y: 58, endPoint x: 283, endPoint y: 73, distance: 434.4
click at [701, 59] on div "outbound" at bounding box center [739, 60] width 1085 height 24
click at [257, 57] on div "outbound" at bounding box center [238, 59] width 81 height 8
click at [274, 52] on icon at bounding box center [272, 54] width 13 height 13
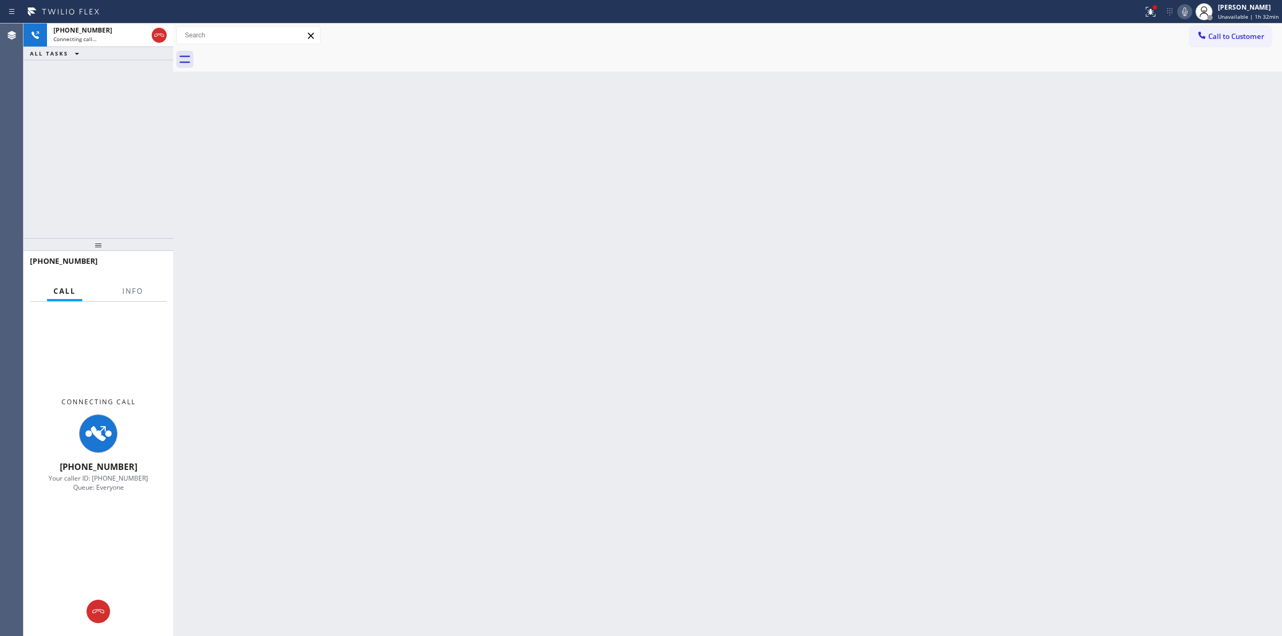
click at [1182, 10] on icon at bounding box center [1184, 11] width 13 height 13
click at [91, 30] on span "[PHONE_NUMBER]" at bounding box center [82, 30] width 59 height 9
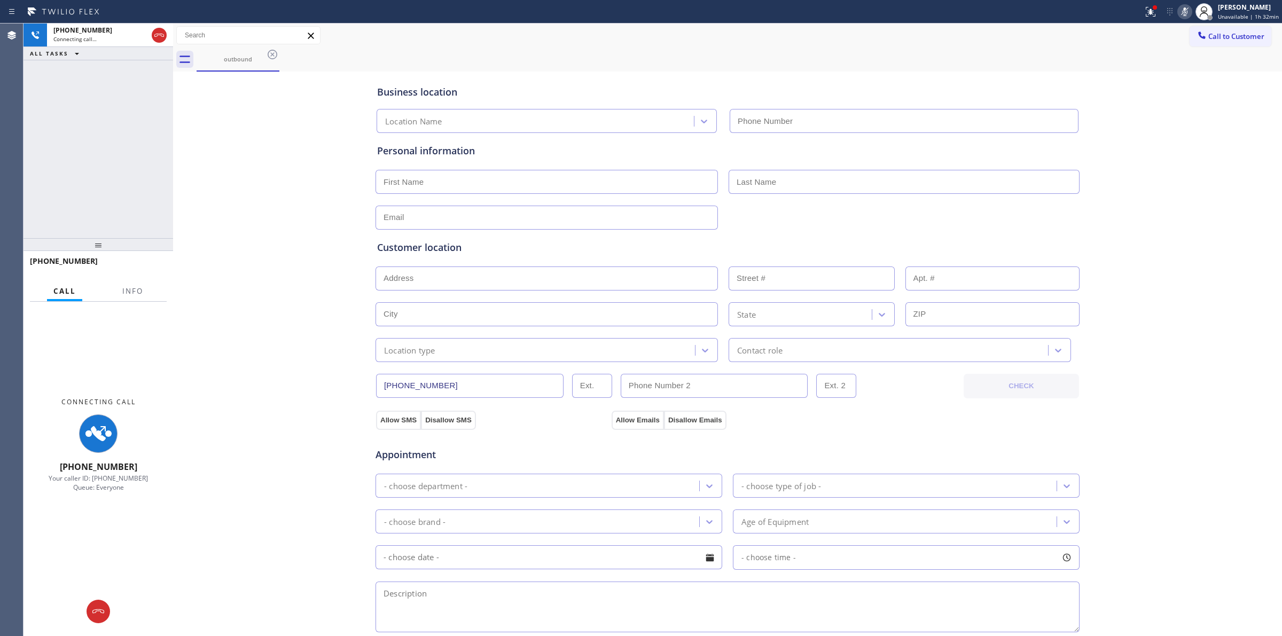
type input "[PHONE_NUMBER]"
click at [137, 31] on div "[PHONE_NUMBER]" at bounding box center [100, 30] width 94 height 9
click at [162, 35] on icon at bounding box center [159, 35] width 13 height 13
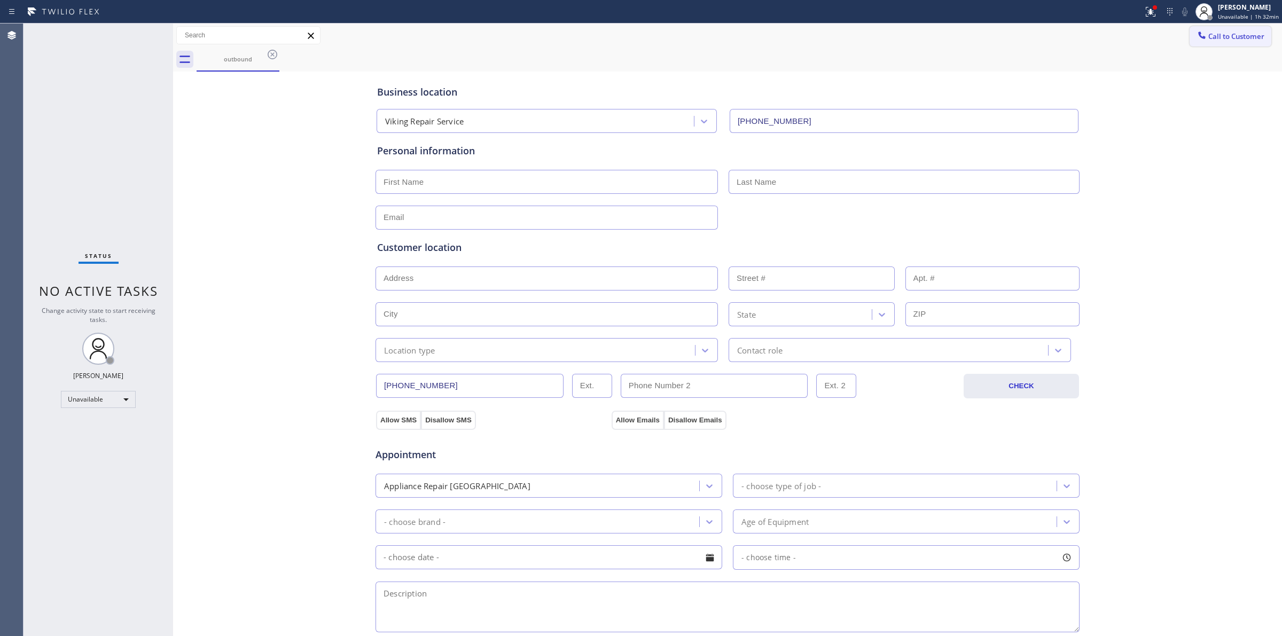
click at [1221, 38] on span "Call to Customer" at bounding box center [1236, 37] width 56 height 10
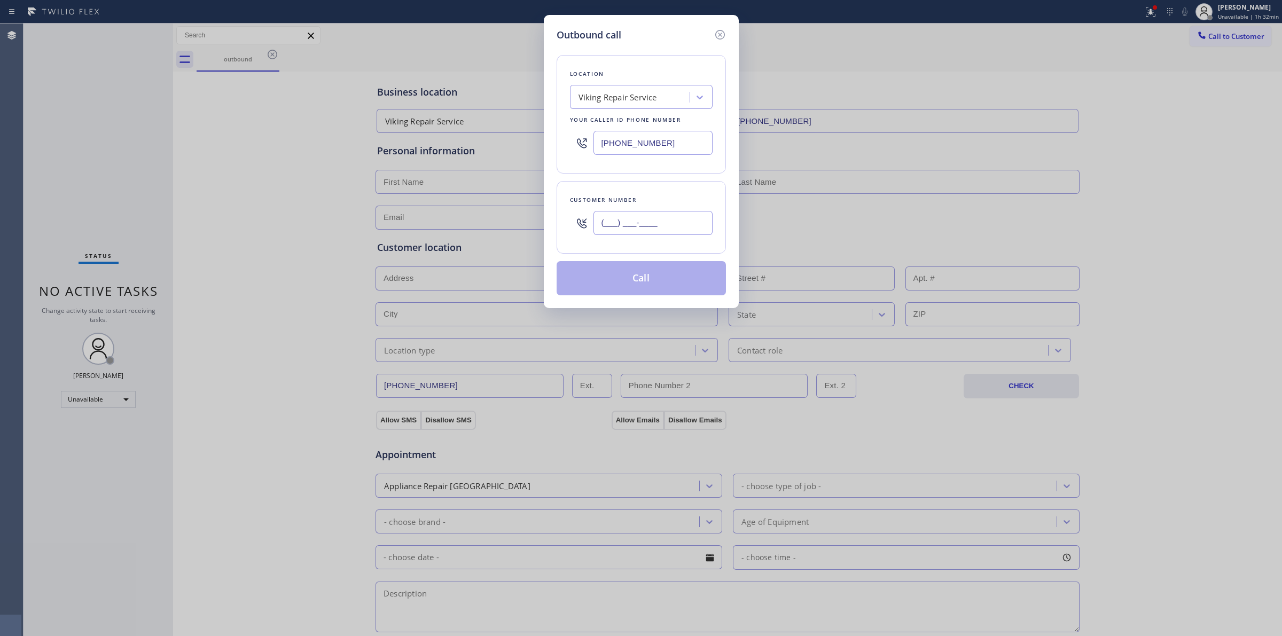
click at [674, 220] on input "(___) ___-____" at bounding box center [652, 223] width 119 height 24
paste input "646) 889-9033"
type input "[PHONE_NUMBER]"
click at [657, 94] on div "Viking Repair Service" at bounding box center [617, 97] width 78 height 12
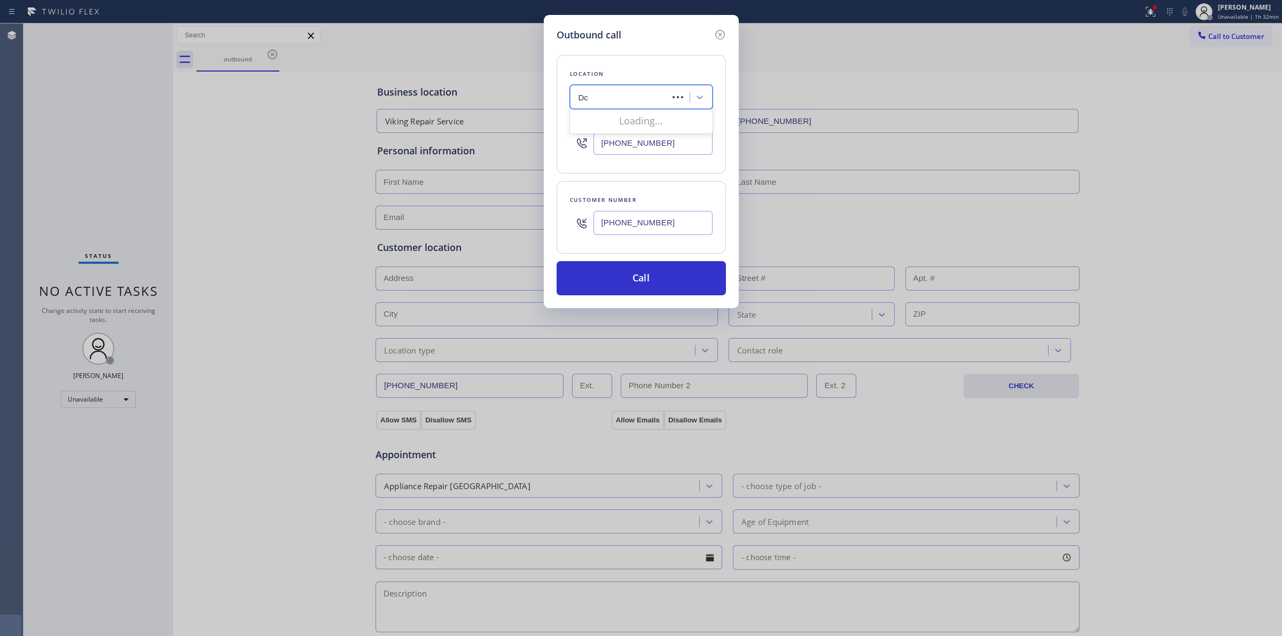
type input "Dcs"
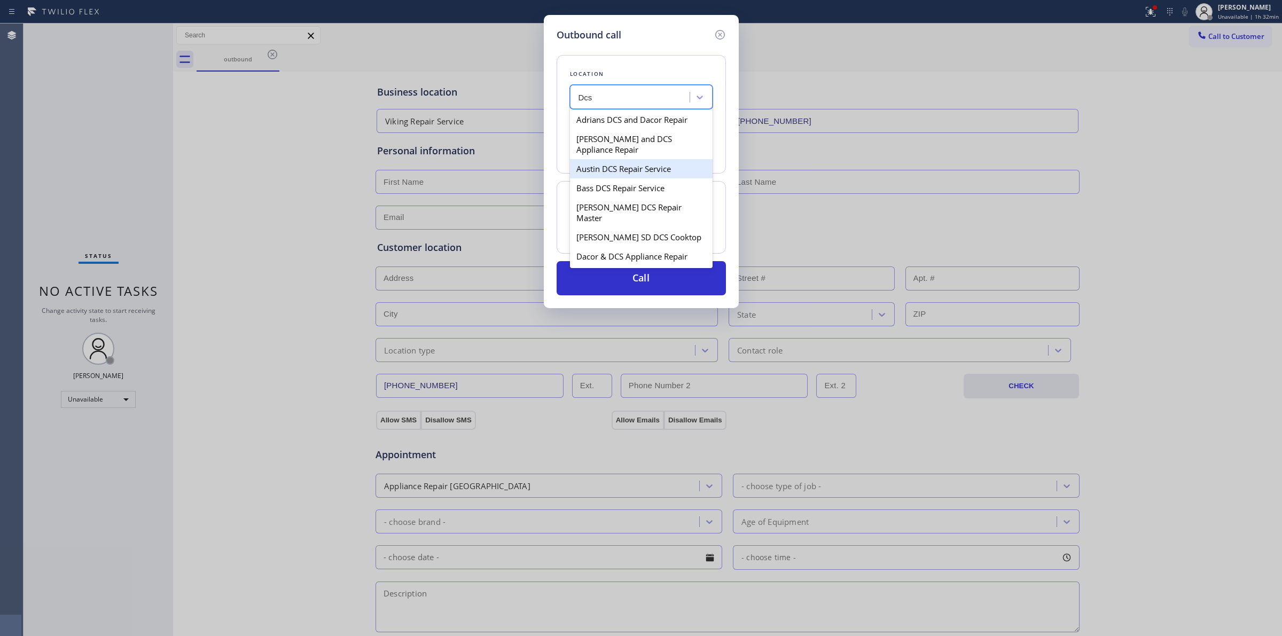
click at [611, 178] on div "Austin DCS Repair Service" at bounding box center [641, 168] width 143 height 19
type input "[PHONE_NUMBER]"
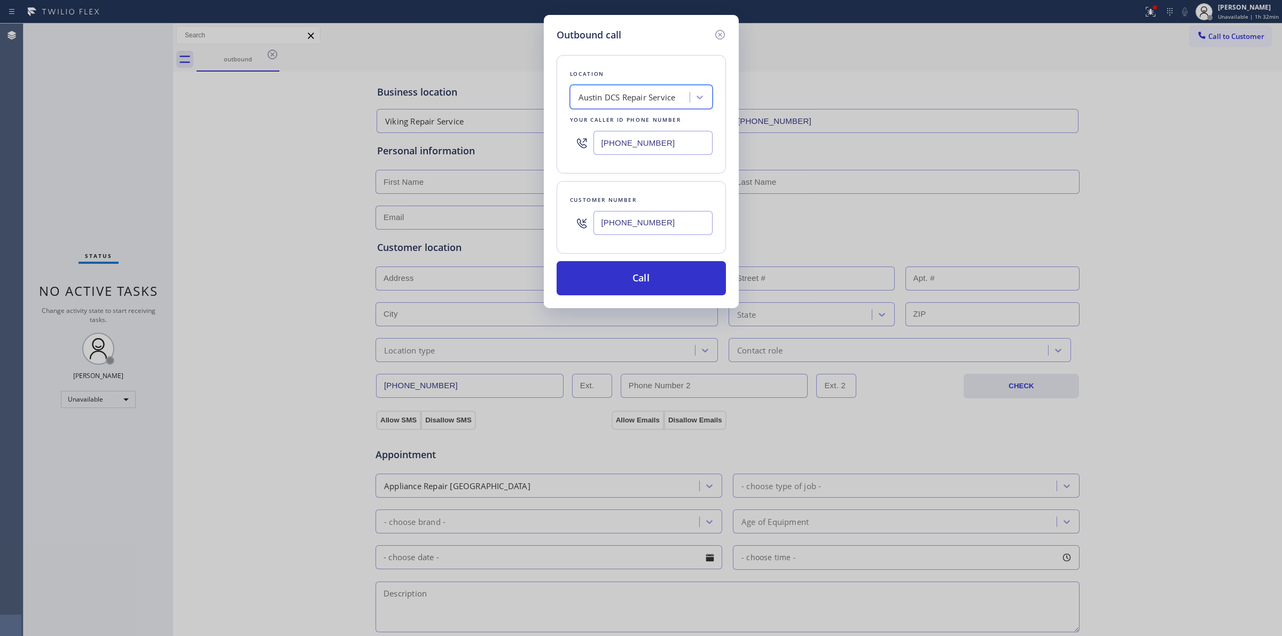
click at [634, 225] on input "[PHONE_NUMBER]" at bounding box center [652, 223] width 119 height 24
click at [648, 289] on button "Call" at bounding box center [640, 278] width 169 height 34
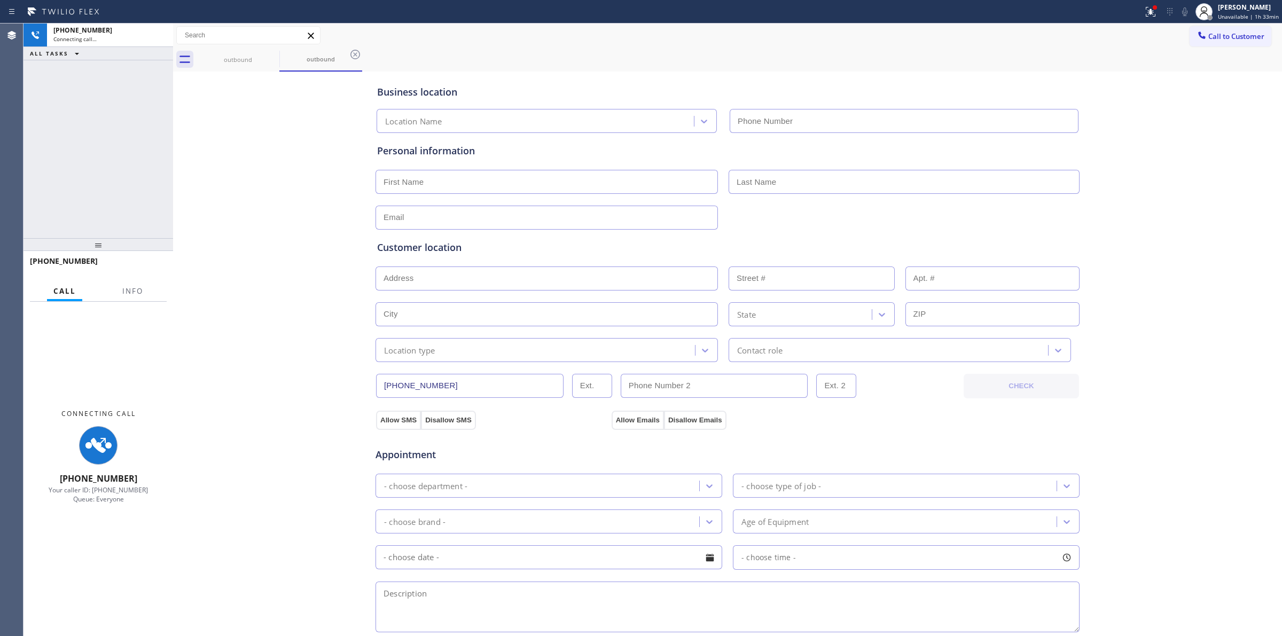
click at [765, 44] on div "Call to Customer Outbound call Location Search location Your caller id phone nu…" at bounding box center [727, 35] width 1109 height 19
type input "[PHONE_NUMBER]"
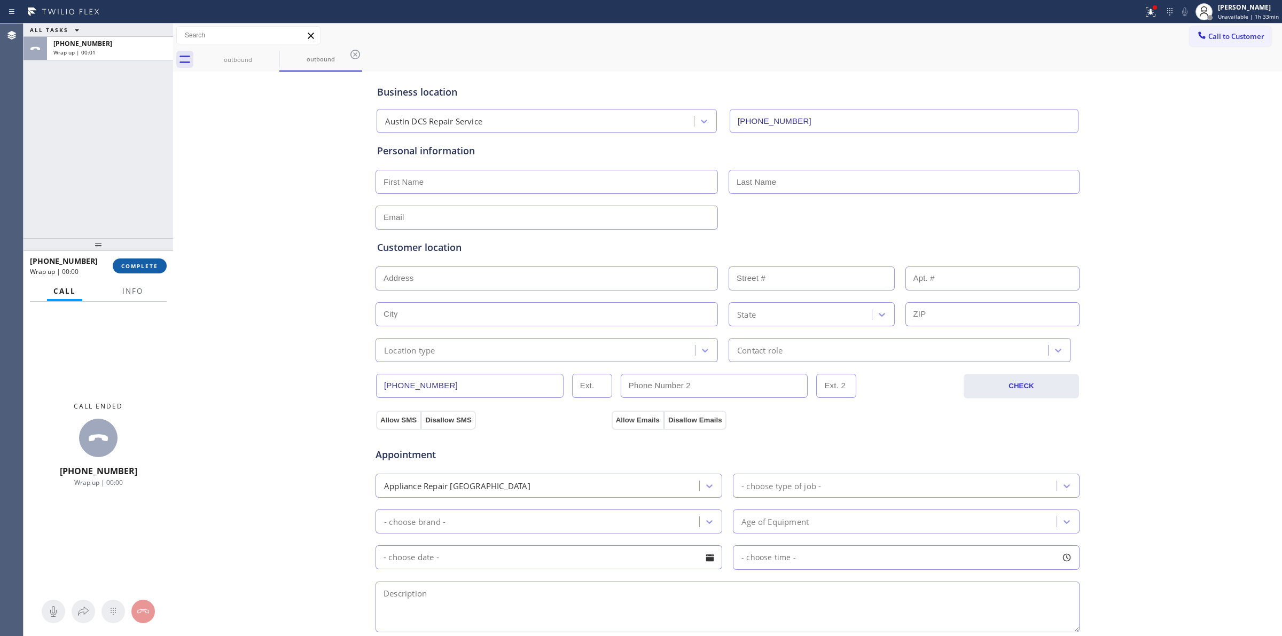
click at [155, 263] on span "COMPLETE" at bounding box center [139, 265] width 37 height 7
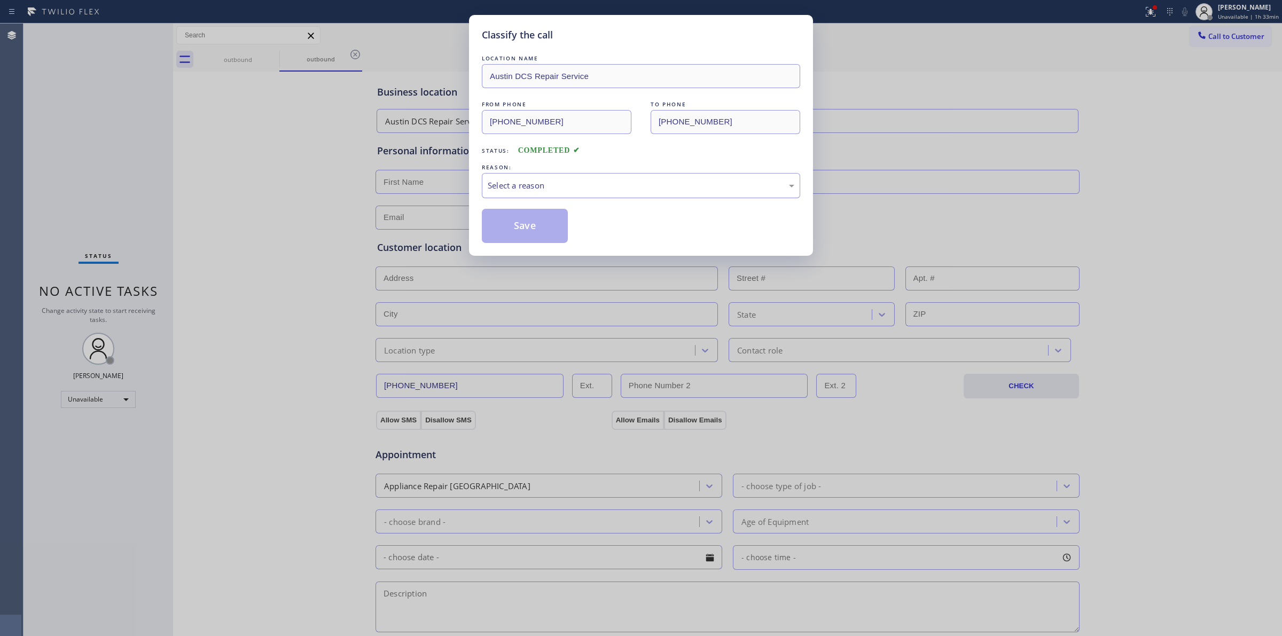
drag, startPoint x: 561, startPoint y: 188, endPoint x: 562, endPoint y: 194, distance: 5.4
click at [561, 188] on div "Select a reason" at bounding box center [641, 185] width 307 height 12
click at [529, 218] on button "Save" at bounding box center [525, 226] width 86 height 34
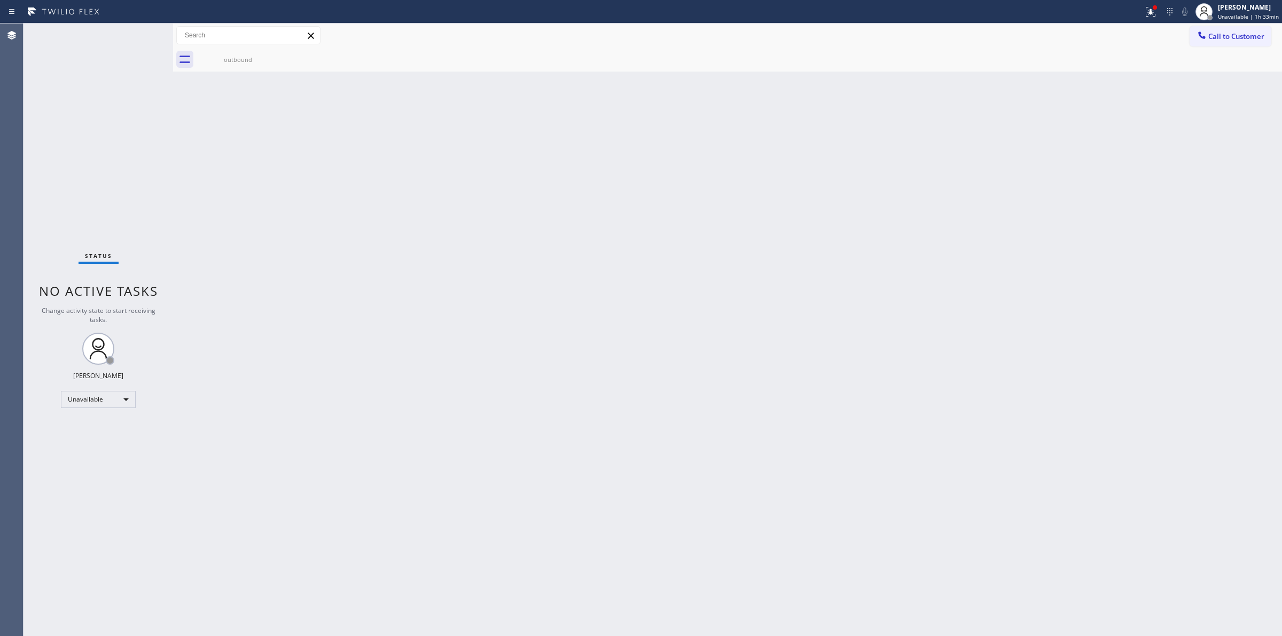
click at [1215, 161] on div "Back to Dashboard Change Sender ID Customers Technicians Select a contact Outbo…" at bounding box center [727, 329] width 1109 height 612
click at [1256, 8] on div "[PERSON_NAME]" at bounding box center [1247, 7] width 61 height 9
click at [1216, 81] on button "Break" at bounding box center [1228, 84] width 107 height 14
click at [1256, 6] on div "[PERSON_NAME]" at bounding box center [1251, 7] width 53 height 9
click at [1181, 65] on button "Unavailable" at bounding box center [1228, 71] width 107 height 14
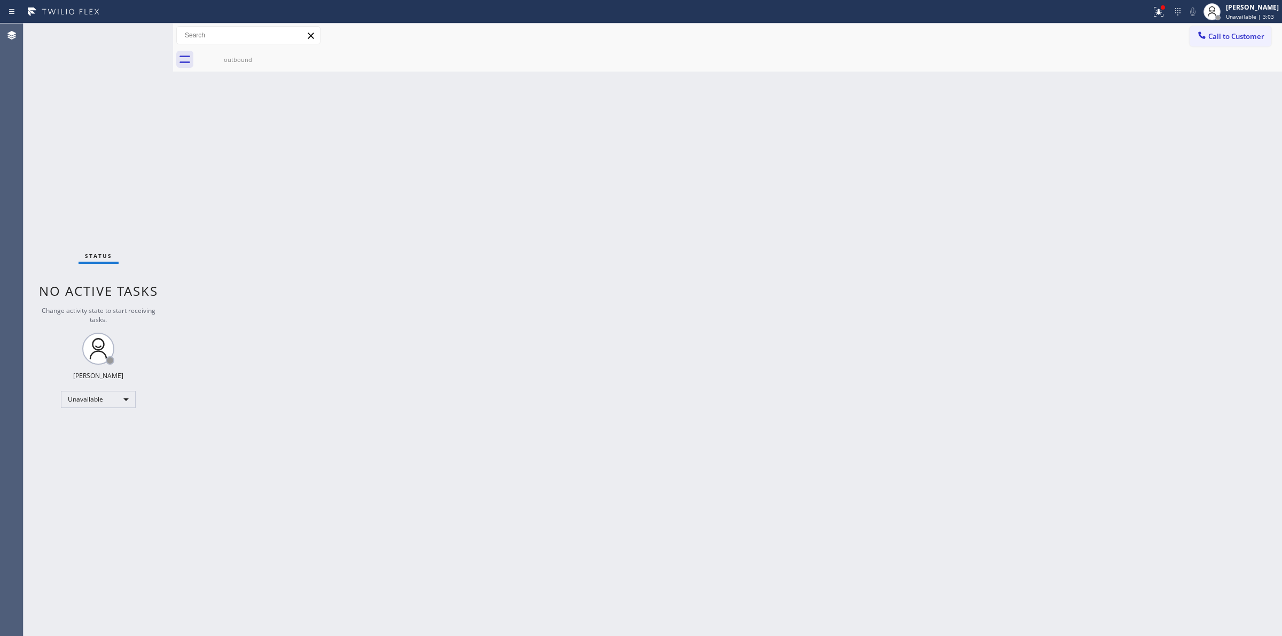
click at [1050, 364] on div "Back to Dashboard Change Sender ID Customers Technicians Select a contact Outbo…" at bounding box center [727, 329] width 1109 height 612
click at [1047, 291] on div "Back to Dashboard Change Sender ID Customers Technicians Select a contact Outbo…" at bounding box center [727, 329] width 1109 height 612
drag, startPoint x: 1189, startPoint y: 327, endPoint x: 1160, endPoint y: 334, distance: 29.7
click at [1189, 327] on div "Back to Dashboard Change Sender ID Customers Technicians Select a contact Outbo…" at bounding box center [727, 329] width 1109 height 612
click at [984, 124] on div "Back to Dashboard Change Sender ID Customers Technicians Select a contact Outbo…" at bounding box center [727, 329] width 1109 height 612
